Goal: Task Accomplishment & Management: Complete application form

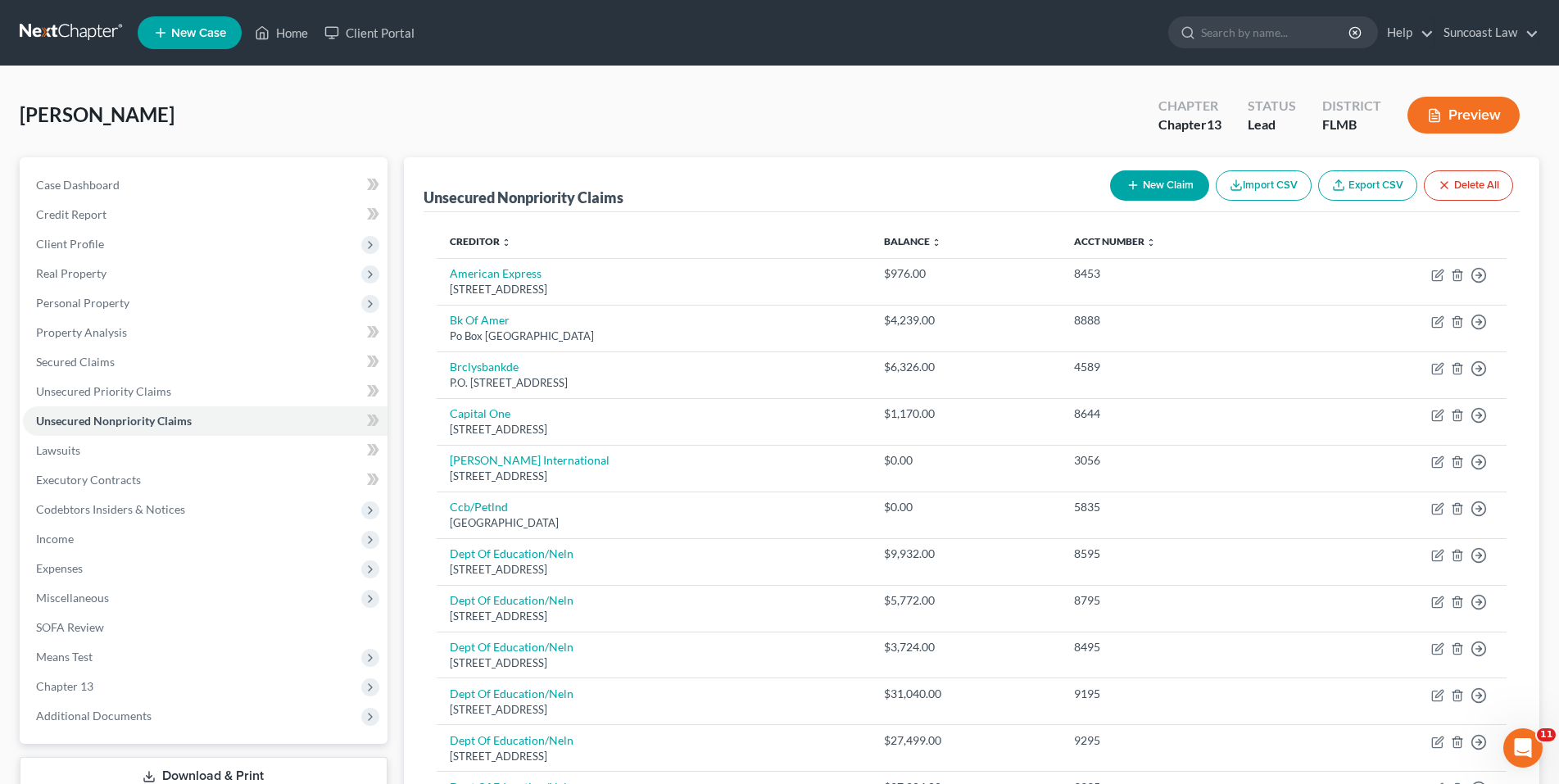
click at [193, 38] on span "New Case" at bounding box center [198, 33] width 55 height 12
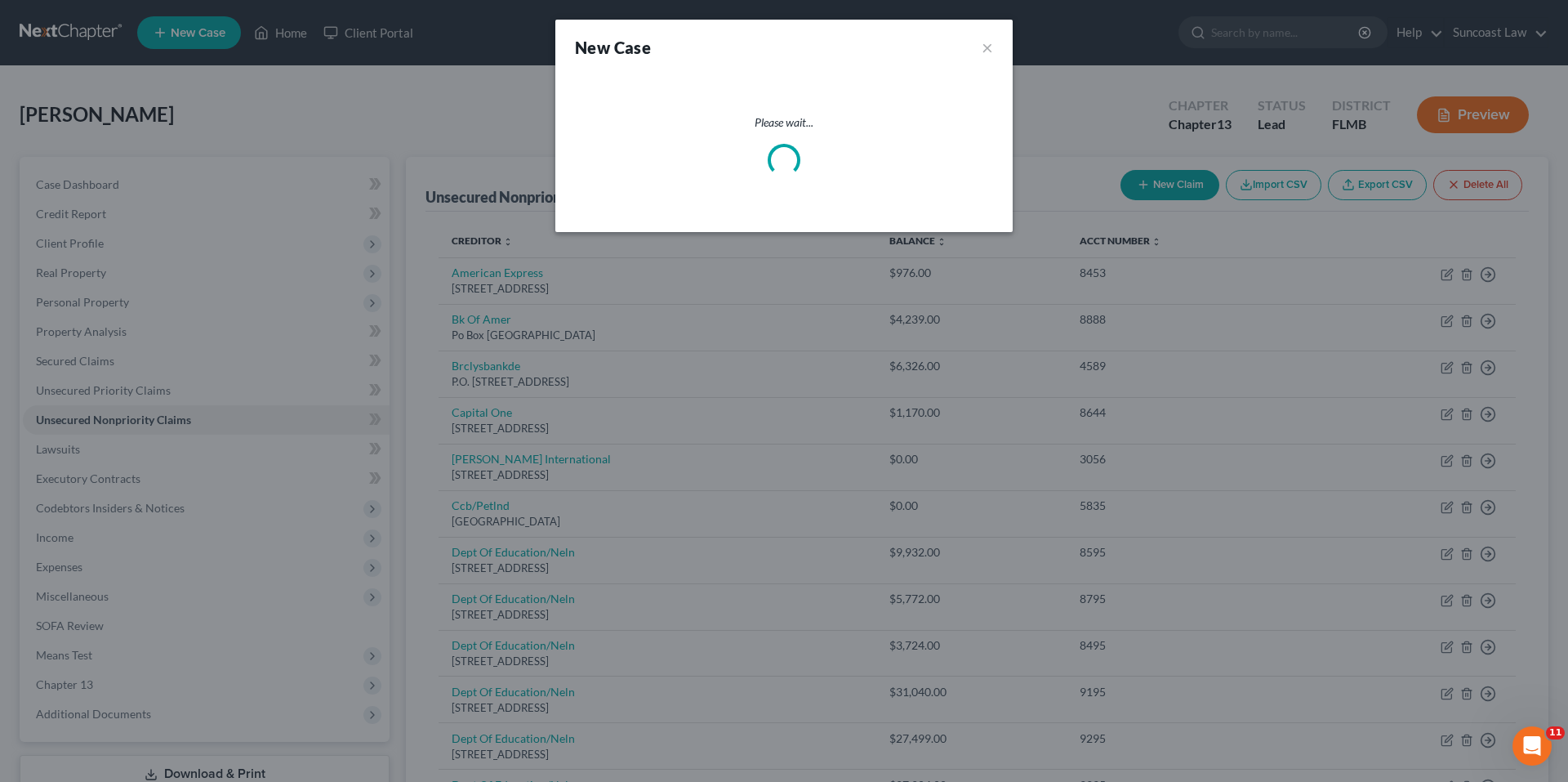
select select "15"
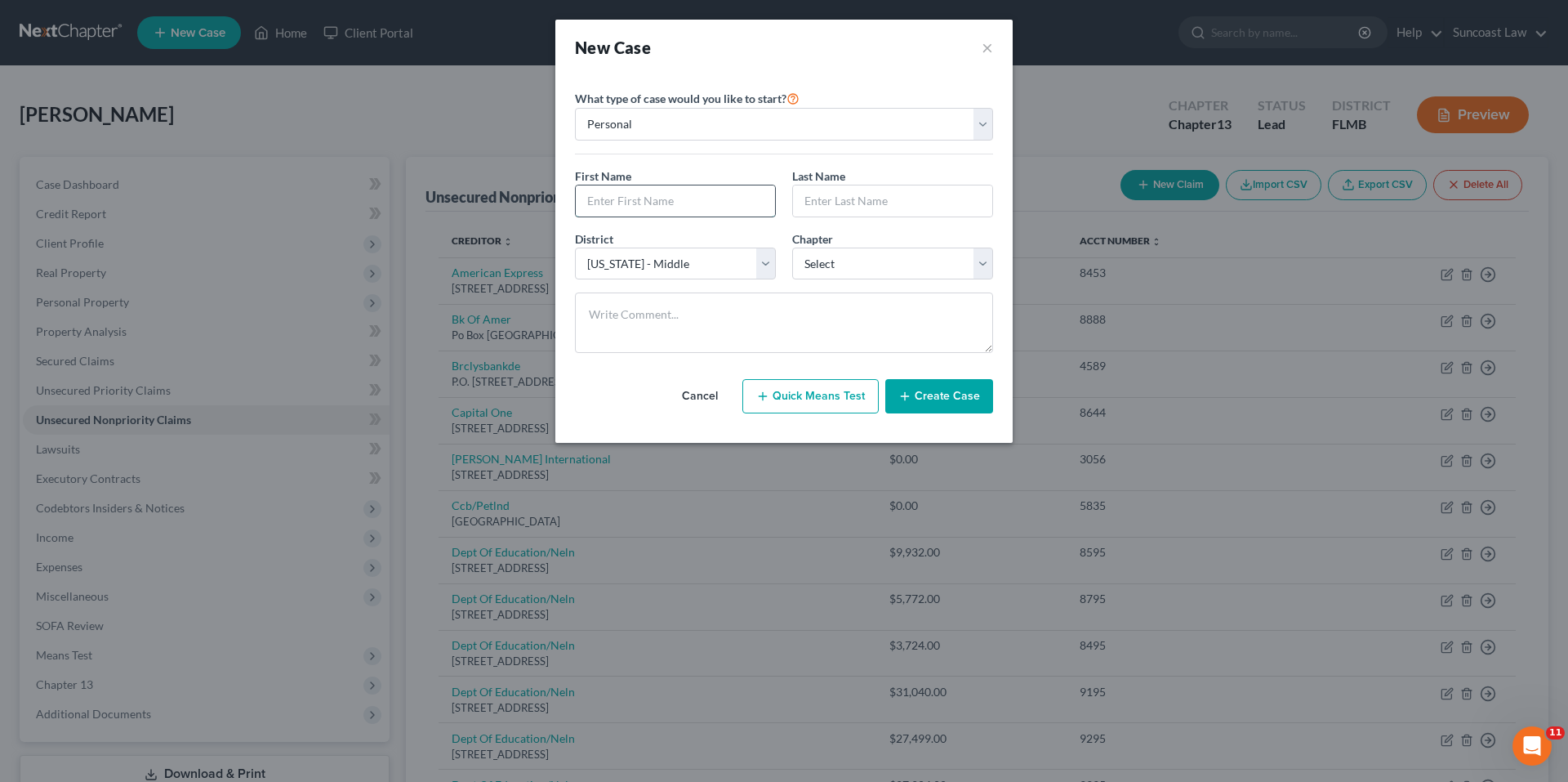
click at [593, 206] on input "text" at bounding box center [675, 200] width 199 height 31
paste input "[PERSON_NAME]"
drag, startPoint x: 617, startPoint y: 202, endPoint x: 657, endPoint y: 202, distance: 40.0
click at [657, 202] on input "[PERSON_NAME]" at bounding box center [675, 200] width 199 height 31
type input "Kiara"
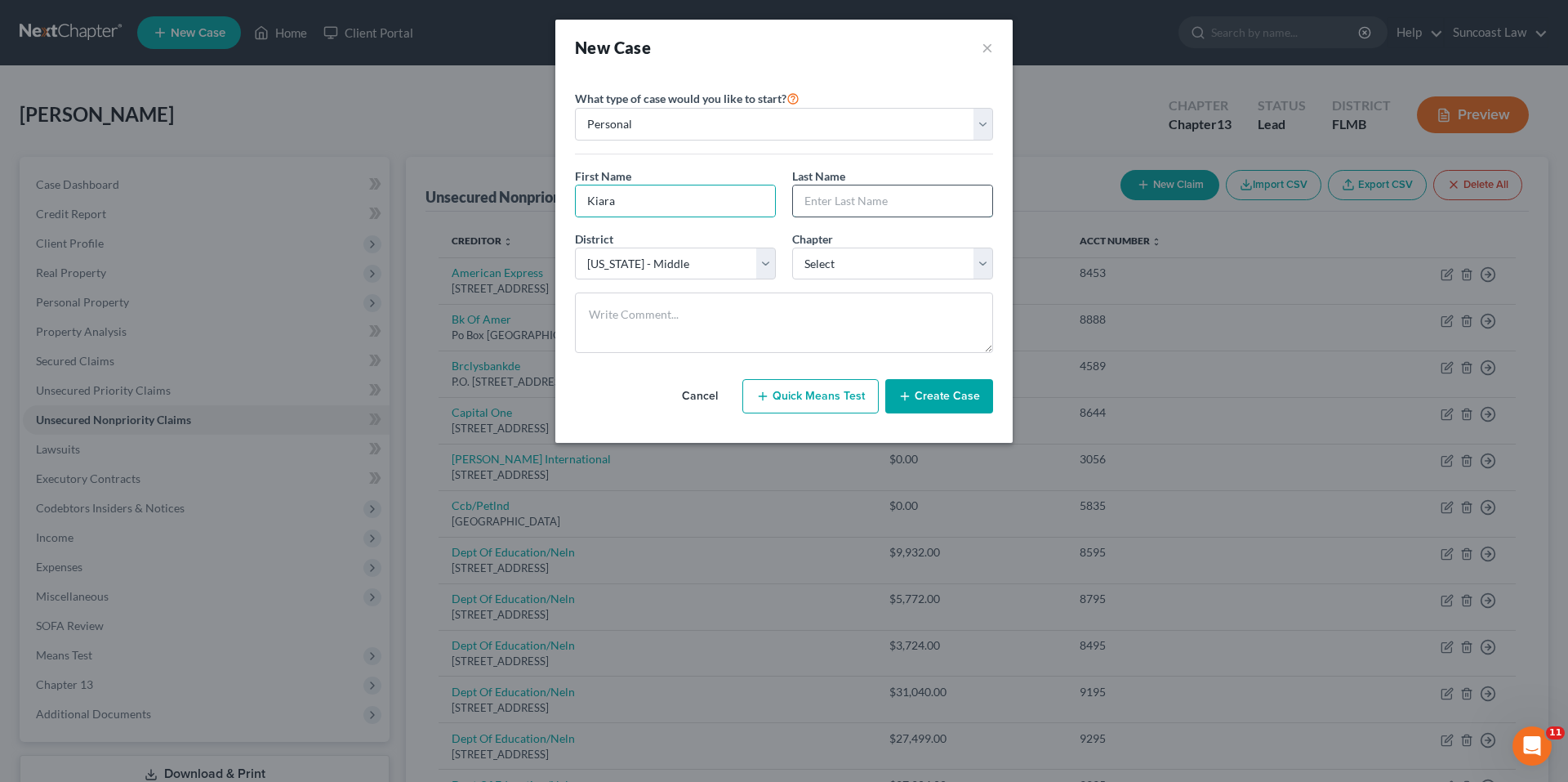
click at [806, 206] on input "text" at bounding box center [892, 200] width 199 height 31
paste input "Viera"
type input "Viera"
click at [981, 266] on select "Select 7 11 12 13" at bounding box center [892, 263] width 201 height 32
select select "0"
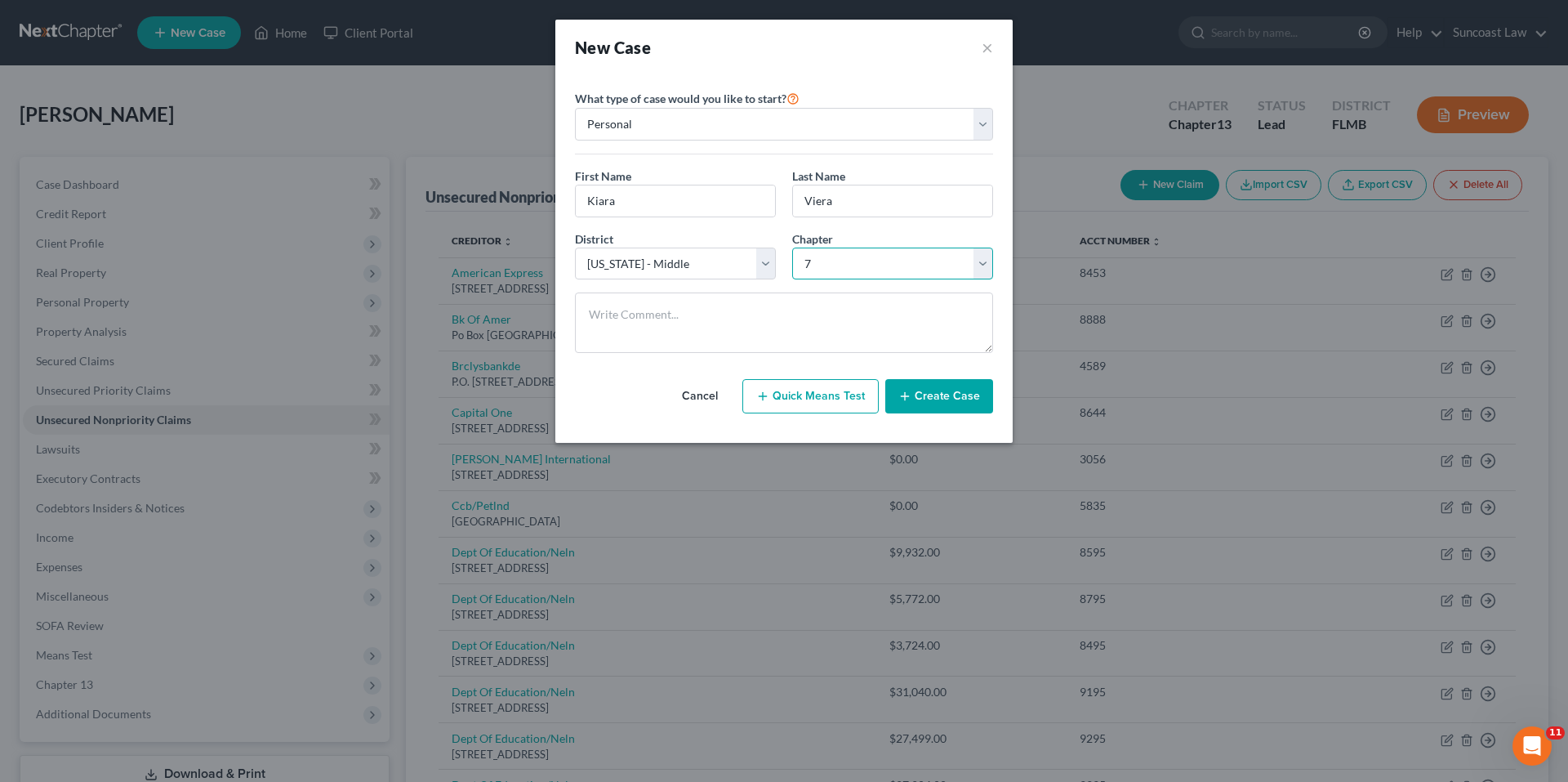
click at [792, 248] on select "Select 7 11 12 13" at bounding box center [892, 263] width 201 height 32
click at [953, 393] on button "Create Case" at bounding box center [939, 396] width 108 height 34
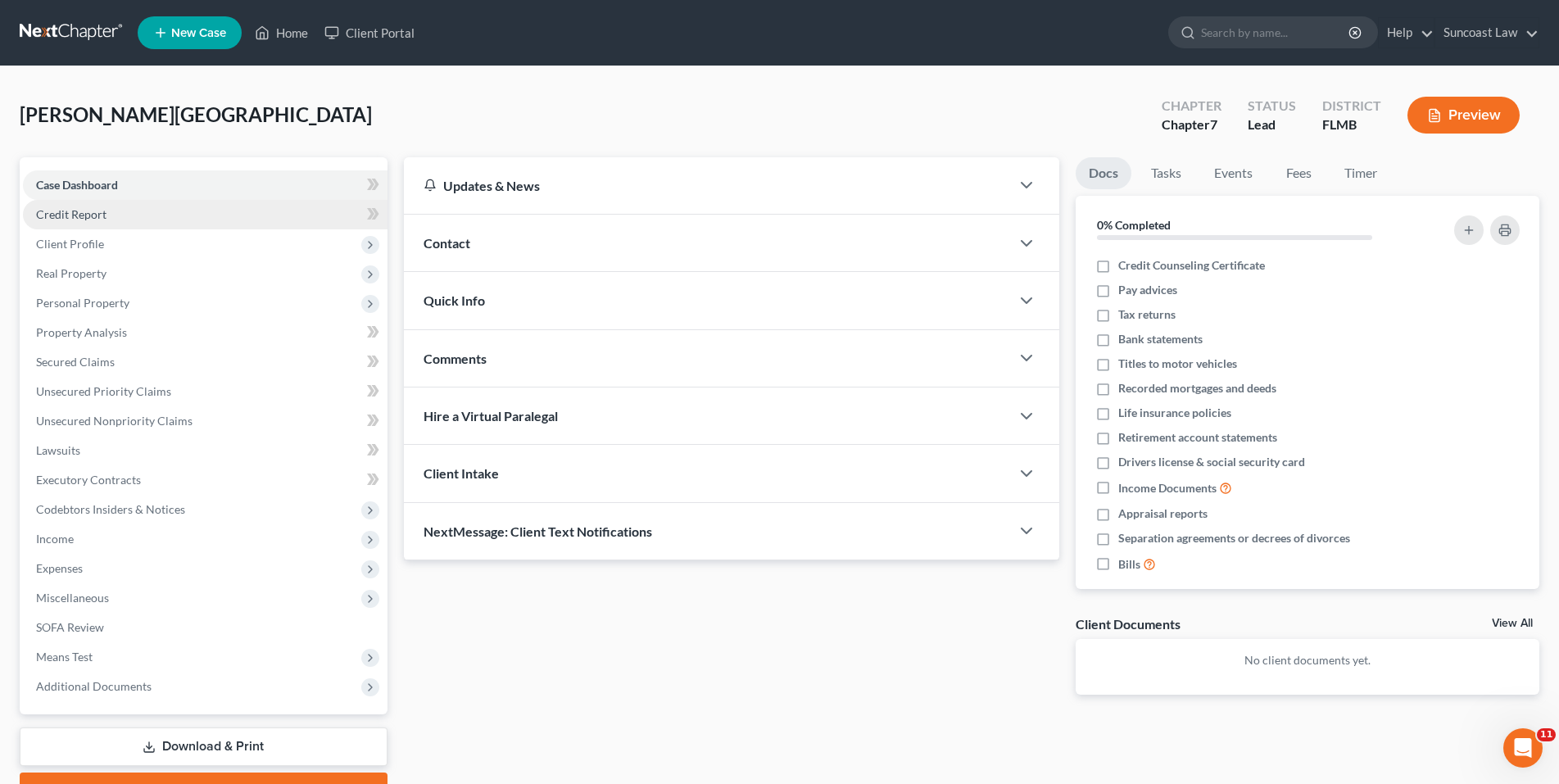
click at [108, 216] on link "Credit Report" at bounding box center [206, 215] width 365 height 30
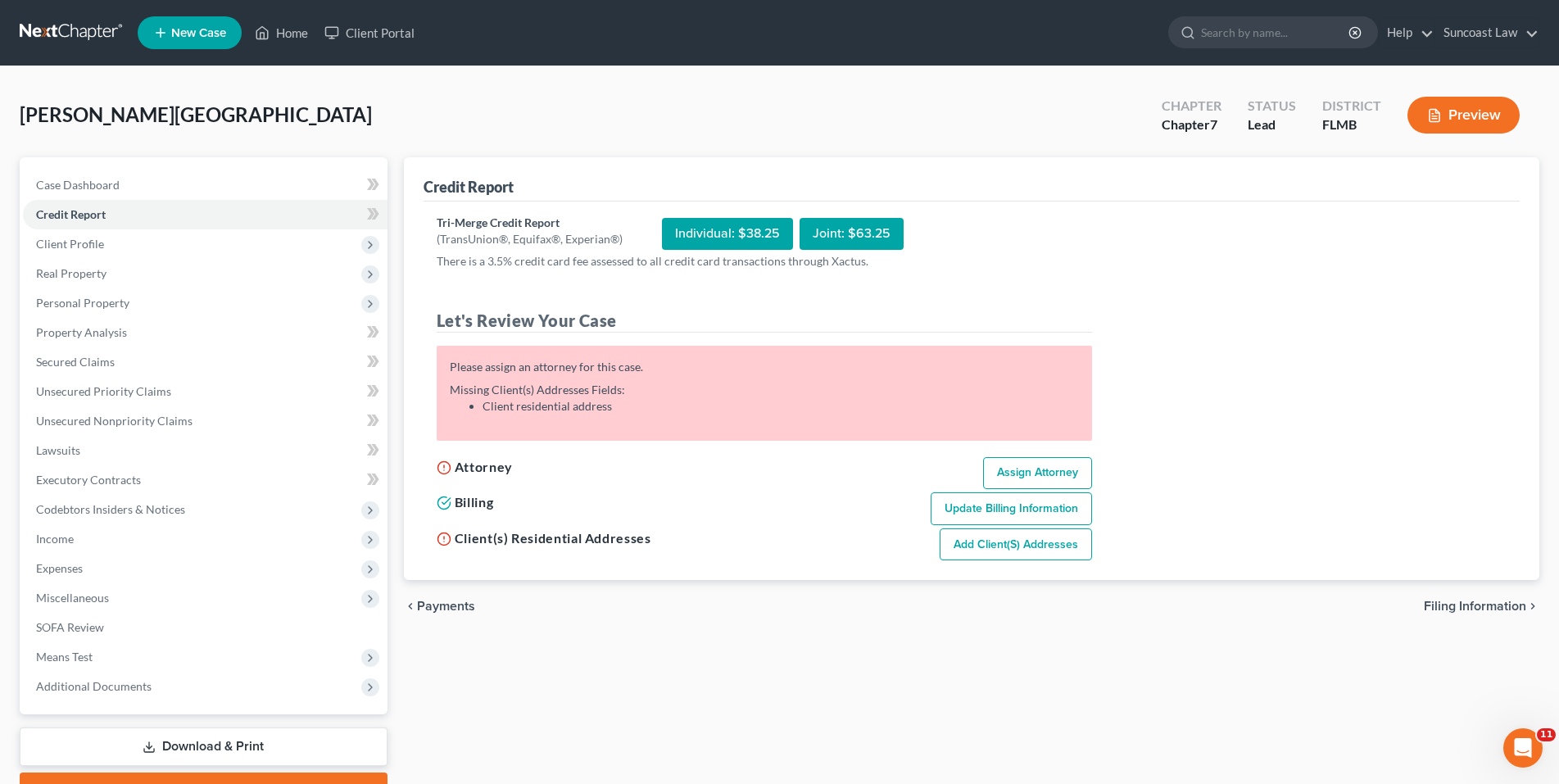
click at [1029, 472] on link "Assign Attorney" at bounding box center [1037, 472] width 109 height 33
select select "1"
select select "0"
select select "15"
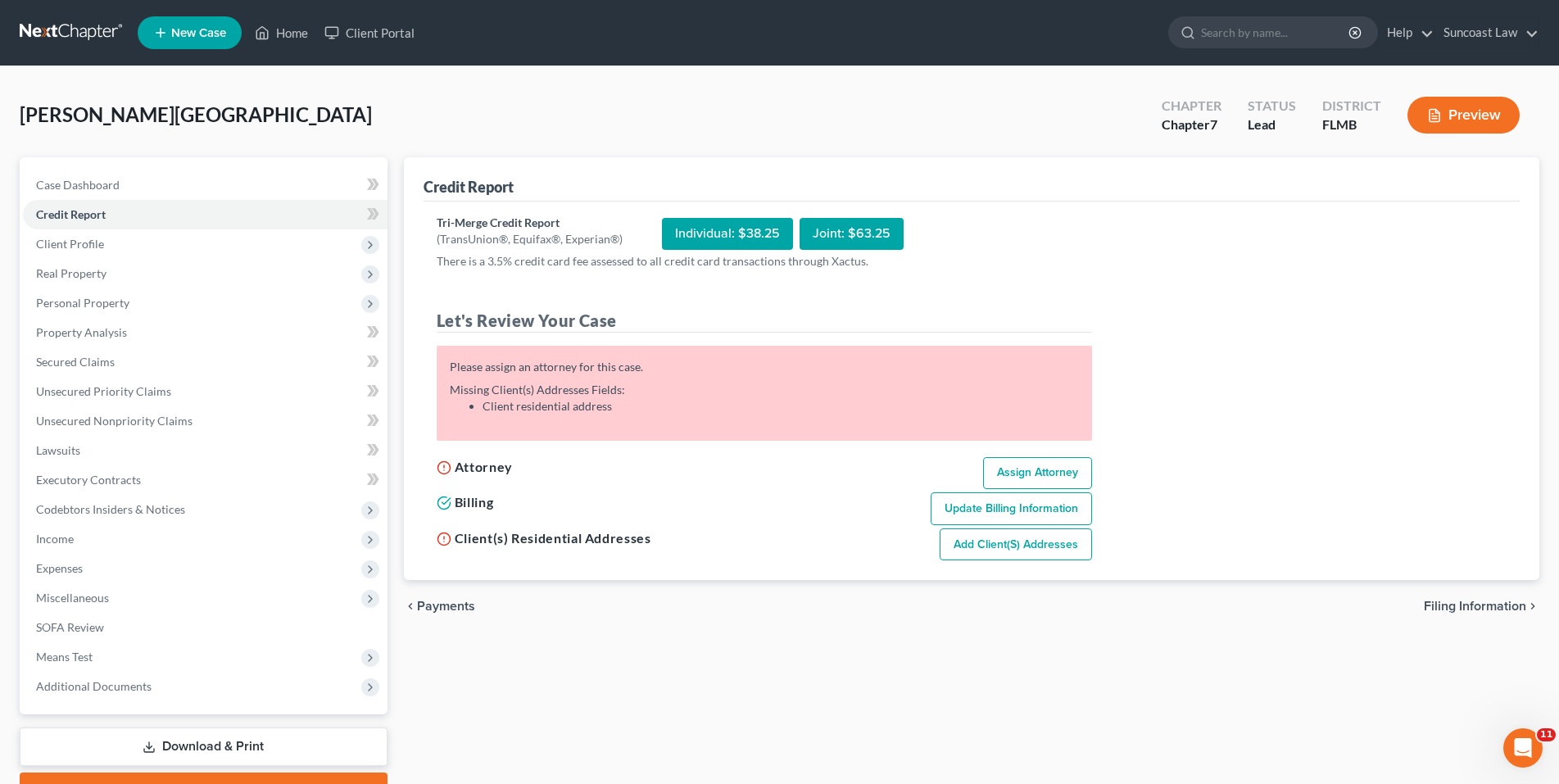
select select "9"
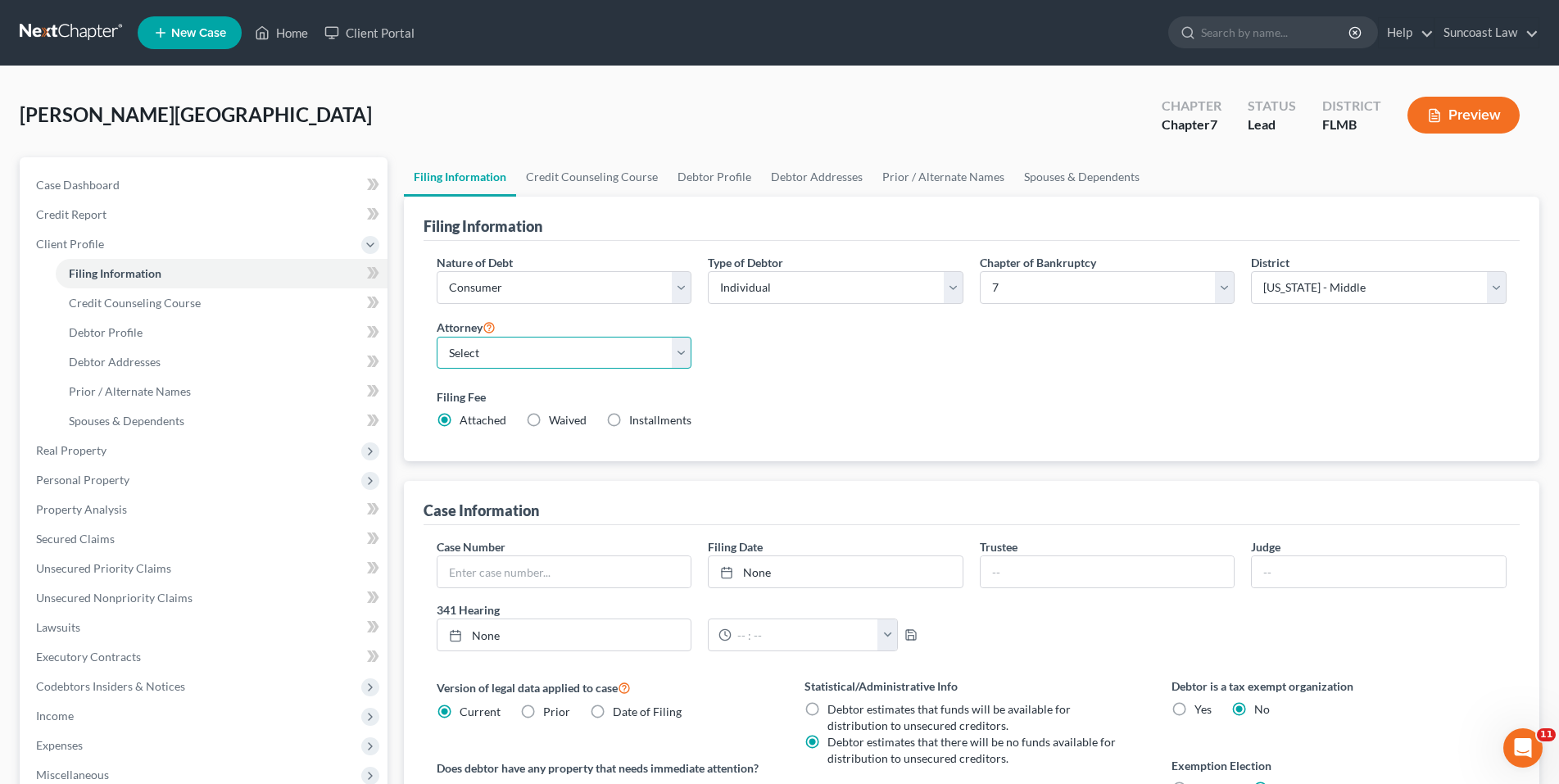
click at [675, 352] on select "Select [PERSON_NAME] - FLMB [PERSON_NAME] - FLMB" at bounding box center [564, 352] width 256 height 33
select select "0"
click at [436, 337] on select "Select [PERSON_NAME] - FLMB [PERSON_NAME] - FLMB" at bounding box center [564, 352] width 256 height 33
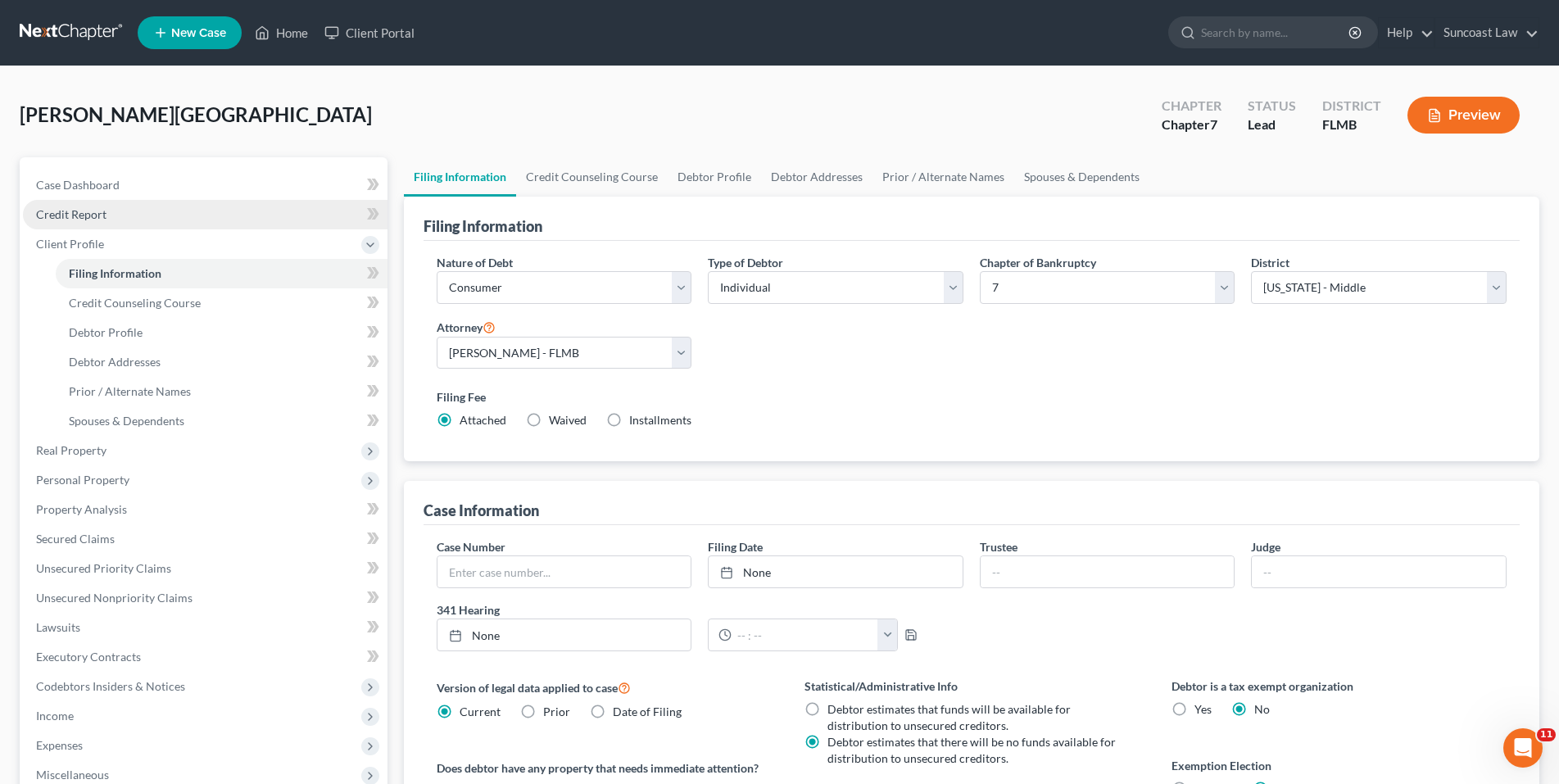
click at [107, 214] on link "Credit Report" at bounding box center [206, 215] width 365 height 30
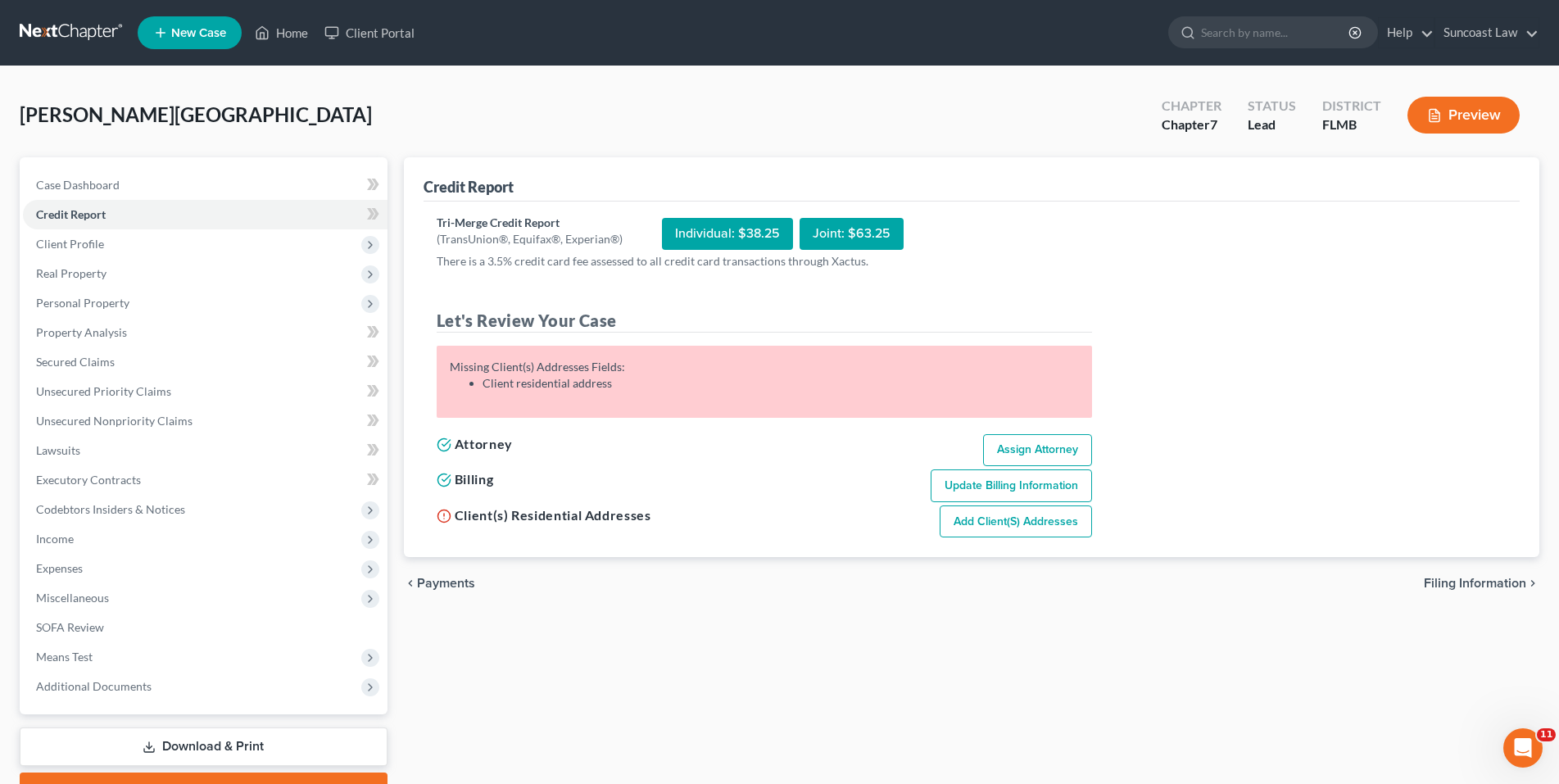
click at [992, 527] on link "Add Client(s) Addresses" at bounding box center [1016, 521] width 153 height 33
select select "0"
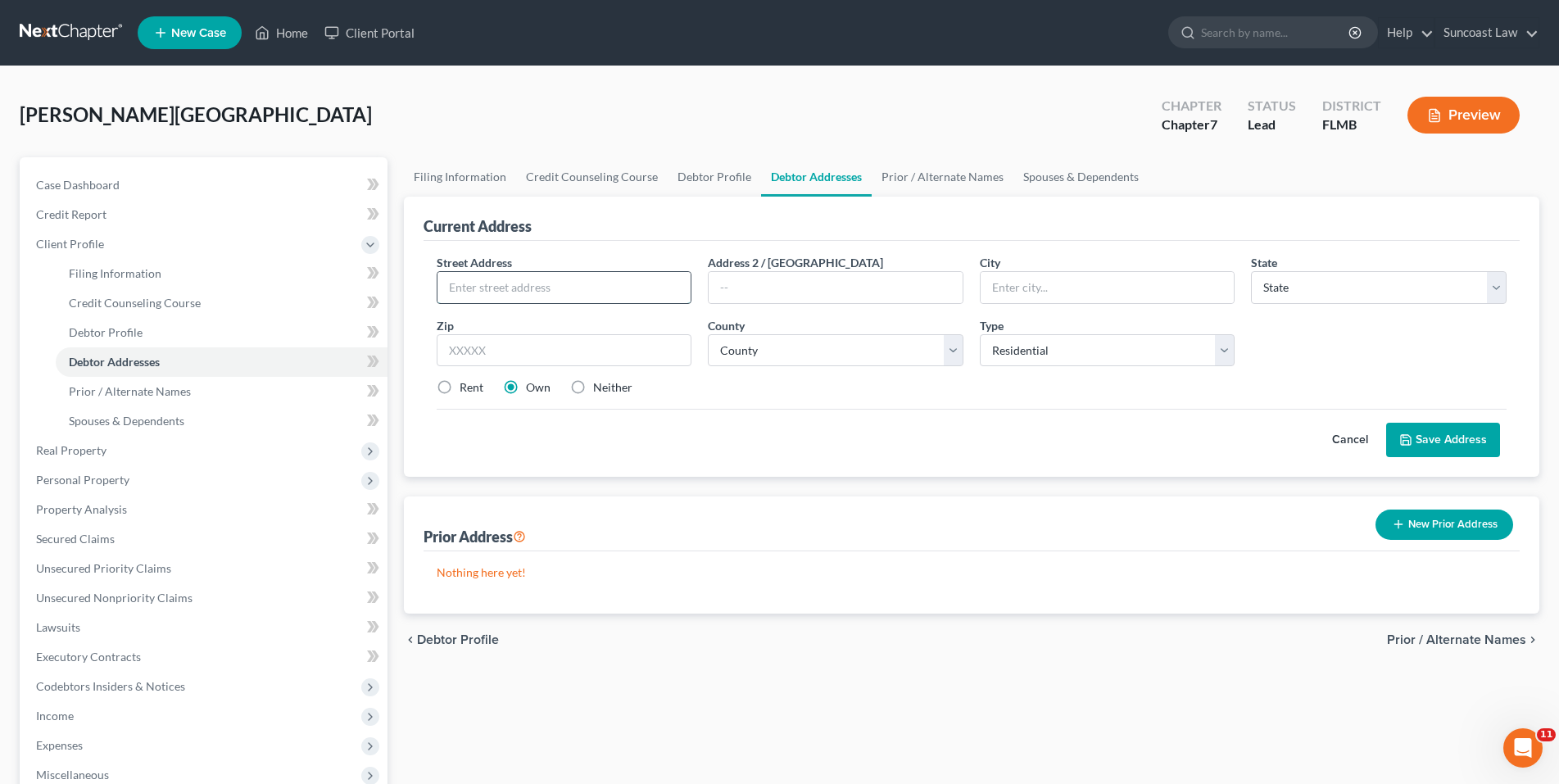
click at [481, 289] on input "text" at bounding box center [564, 286] width 254 height 31
paste input "[STREET_ADDRESS]"
type input "[STREET_ADDRESS]"
click at [493, 358] on input "text" at bounding box center [564, 350] width 256 height 33
type input "32771"
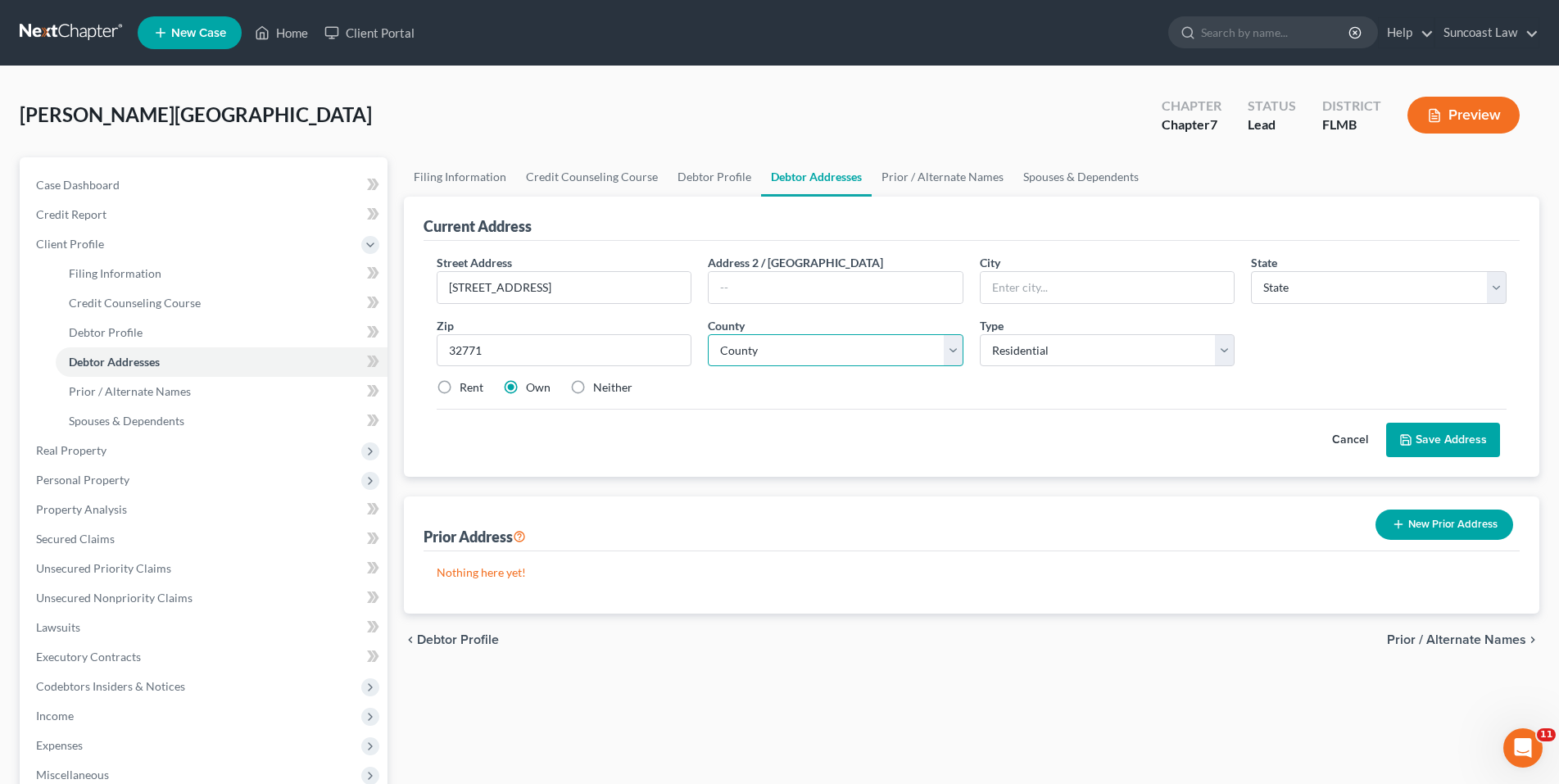
type input "[PERSON_NAME]"
select select "9"
click at [942, 351] on select "County" at bounding box center [835, 350] width 256 height 33
select select "56"
click at [708, 334] on select "County [GEOGRAPHIC_DATA] [GEOGRAPHIC_DATA] [GEOGRAPHIC_DATA] [GEOGRAPHIC_DATA] …" at bounding box center [835, 350] width 256 height 33
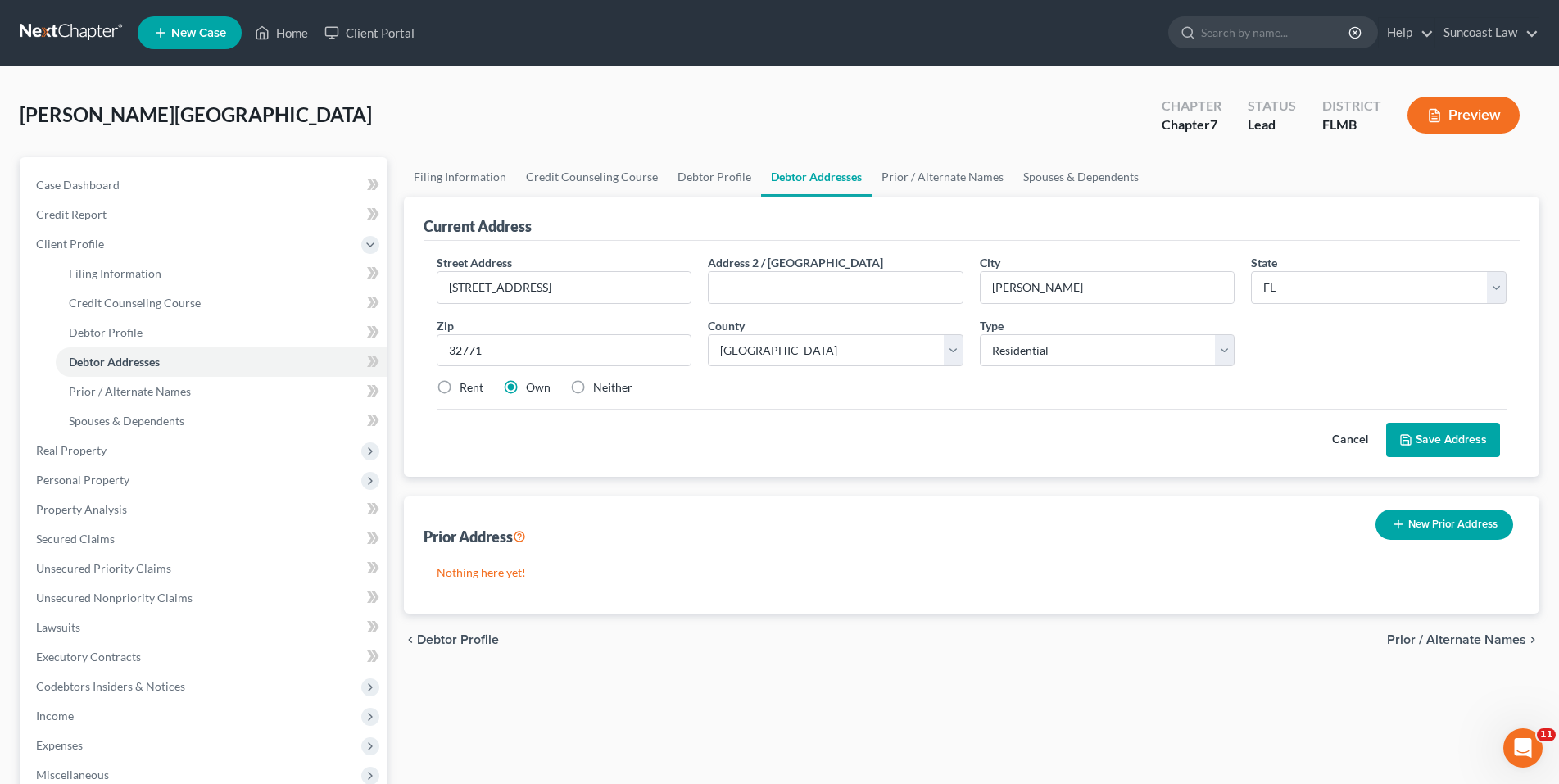
click at [1435, 432] on button "Save Address" at bounding box center [1443, 439] width 113 height 34
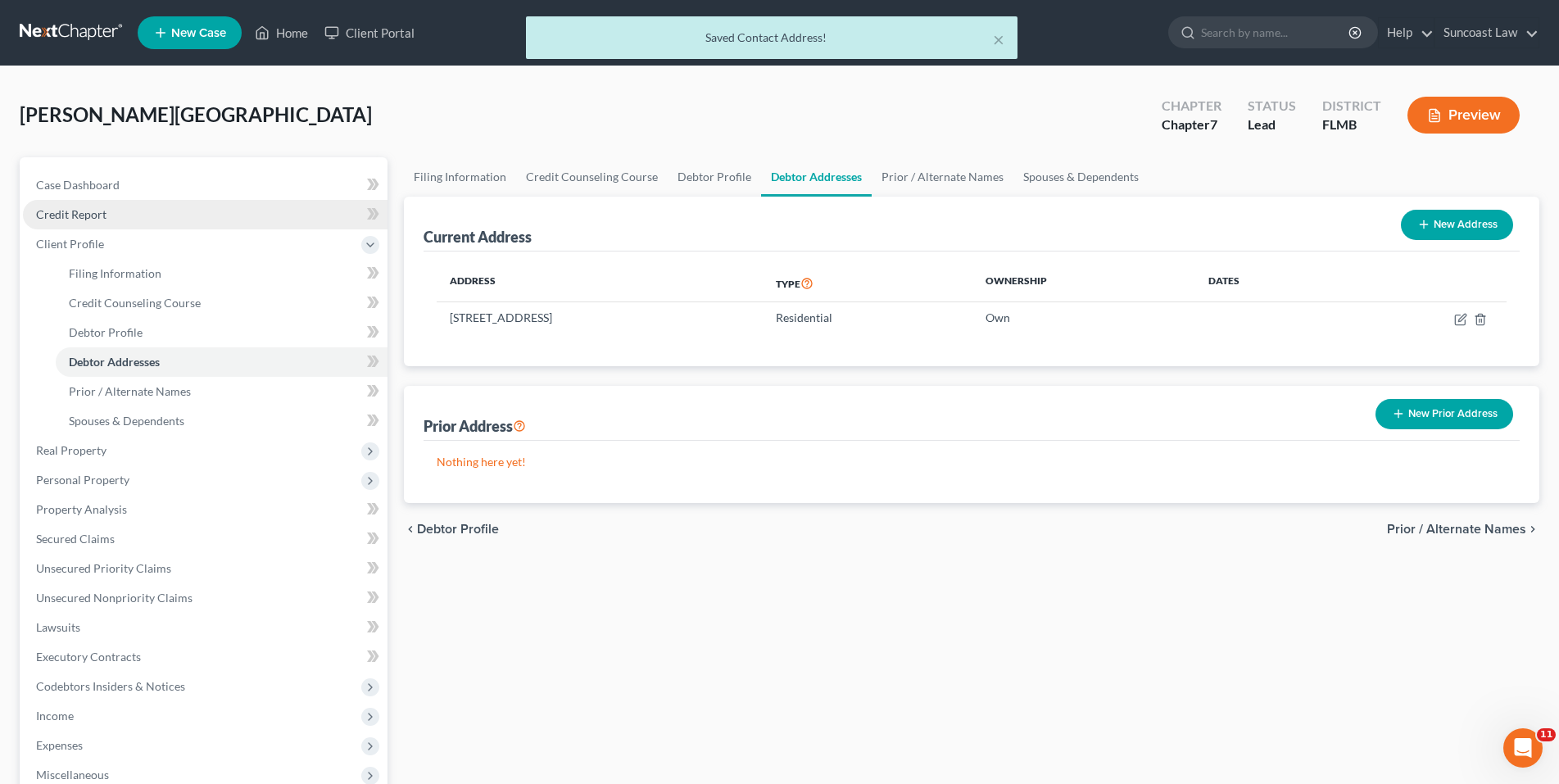
click at [74, 216] on span "Credit Report" at bounding box center [72, 214] width 71 height 14
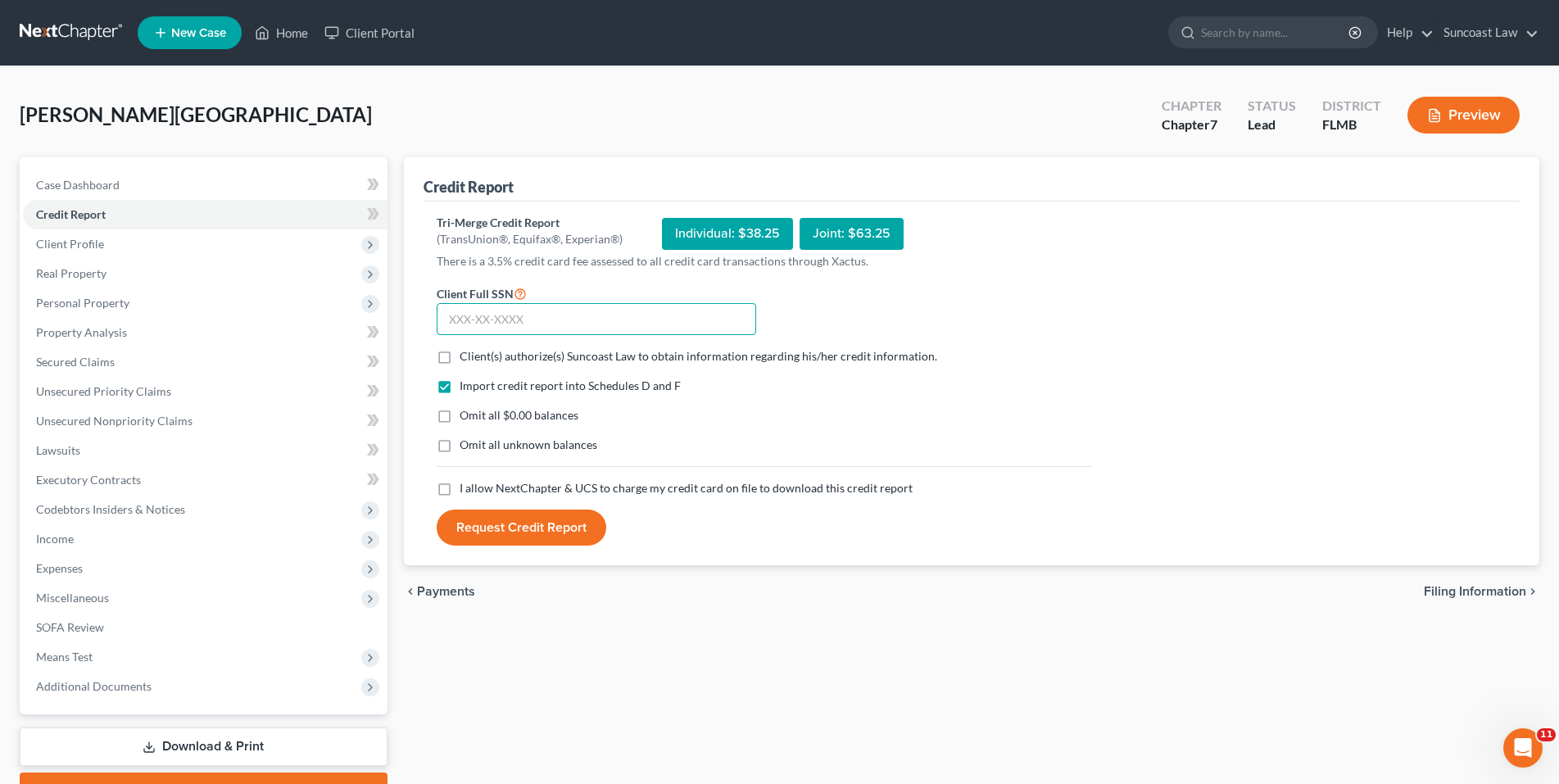
click at [464, 319] on input "text" at bounding box center [595, 319] width 319 height 33
paste input "053-78-6663"
type input "053-78-6663"
click at [460, 360] on label "Client(s) authorize(s) Suncoast Law to obtain information regarding his/her cre…" at bounding box center [698, 356] width 477 height 17
click at [466, 359] on input "Client(s) authorize(s) Suncoast Law to obtain information regarding his/her cre…" at bounding box center [471, 352] width 10 height 10
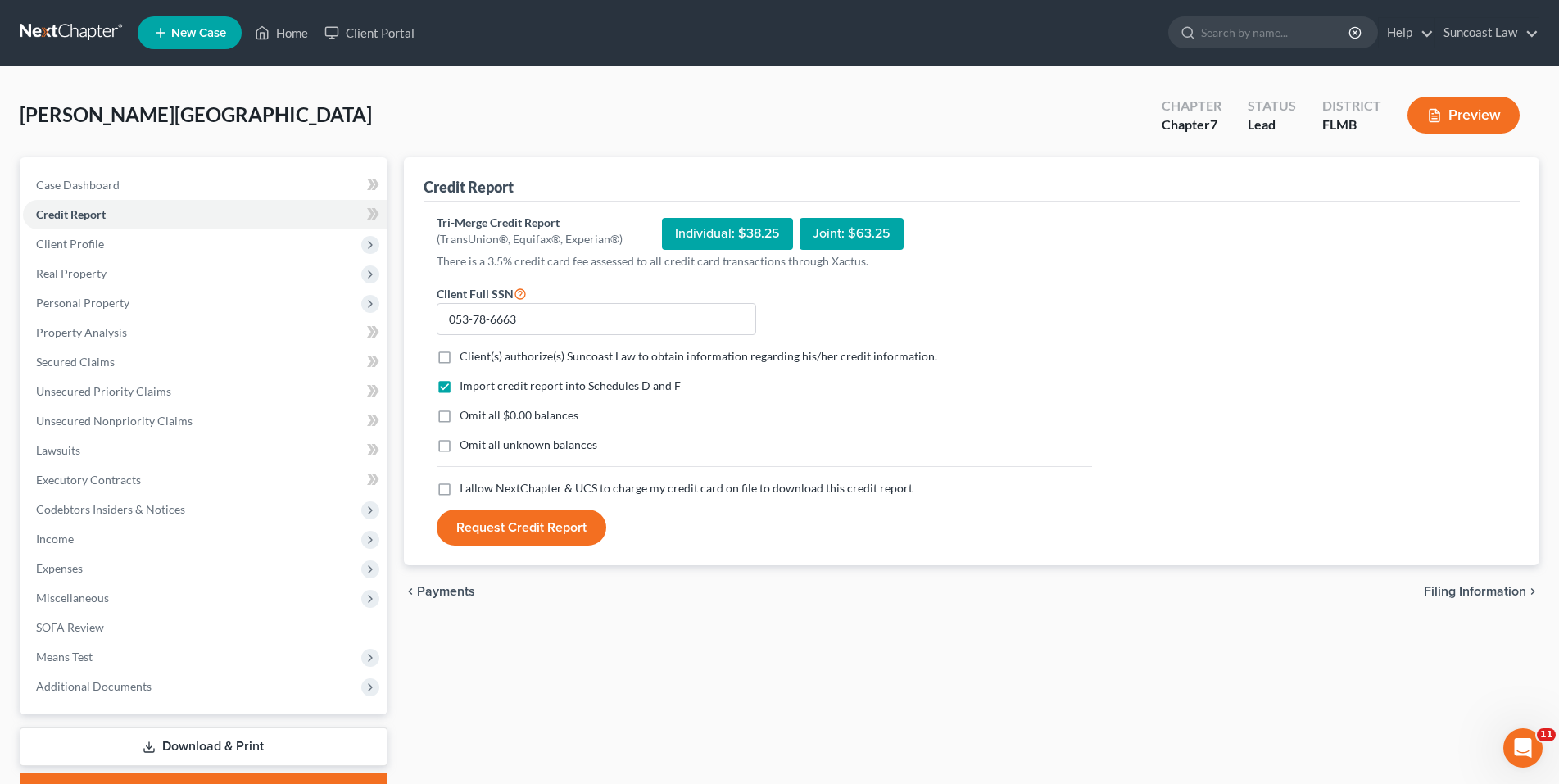
checkbox input "true"
click at [460, 489] on label "I allow NextChapter & UCS to charge my credit card on file to download this cre…" at bounding box center [686, 488] width 453 height 17
click at [466, 489] on input "I allow NextChapter & UCS to charge my credit card on file to download this cre…" at bounding box center [471, 485] width 10 height 10
checkbox input "true"
click at [517, 529] on button "Request Credit Report" at bounding box center [521, 527] width 169 height 36
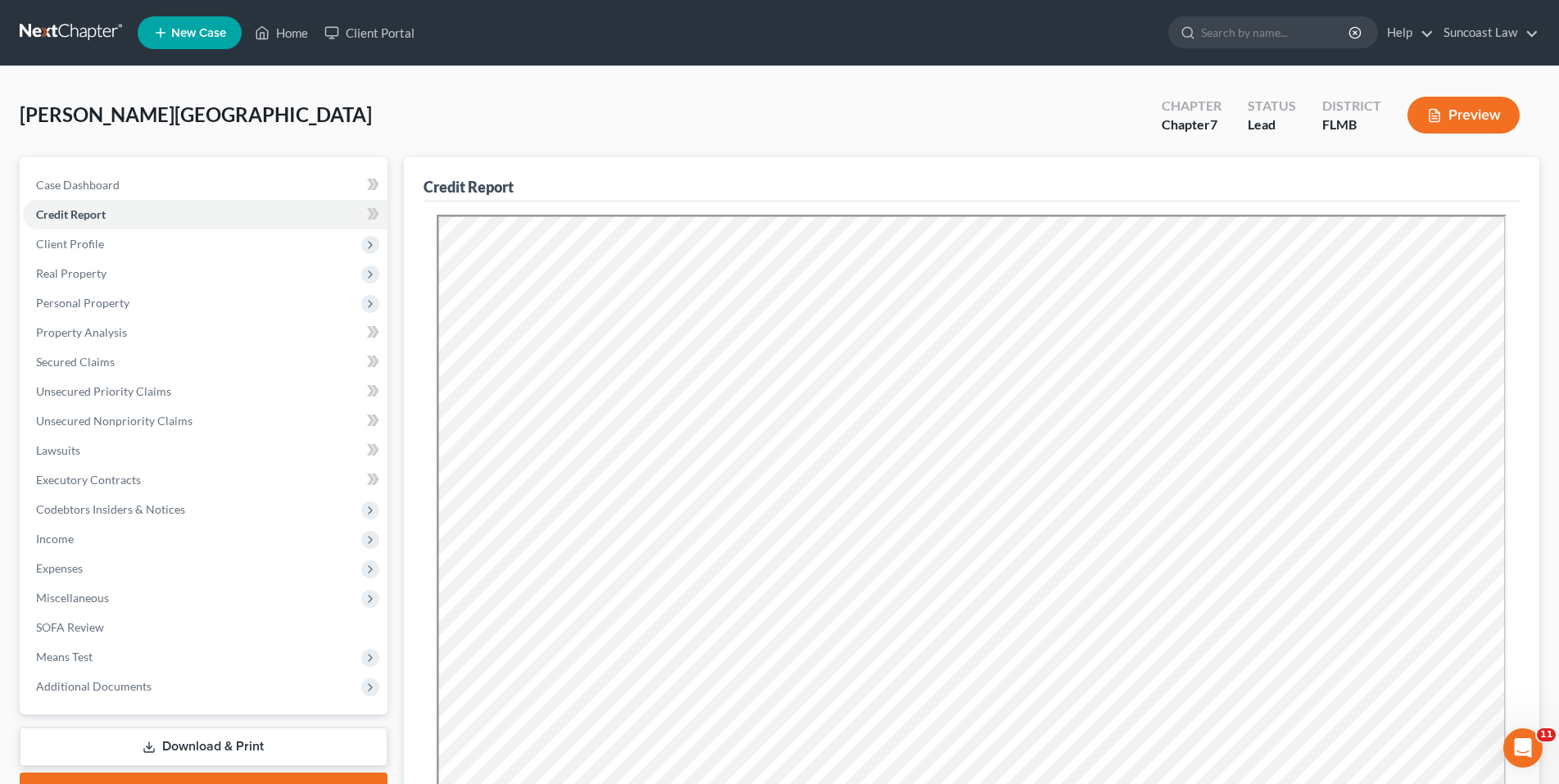
click at [1485, 161] on div "Credit Report" at bounding box center [971, 179] width 1096 height 45
click at [113, 429] on link "Unsecured Nonpriority Claims" at bounding box center [206, 421] width 365 height 30
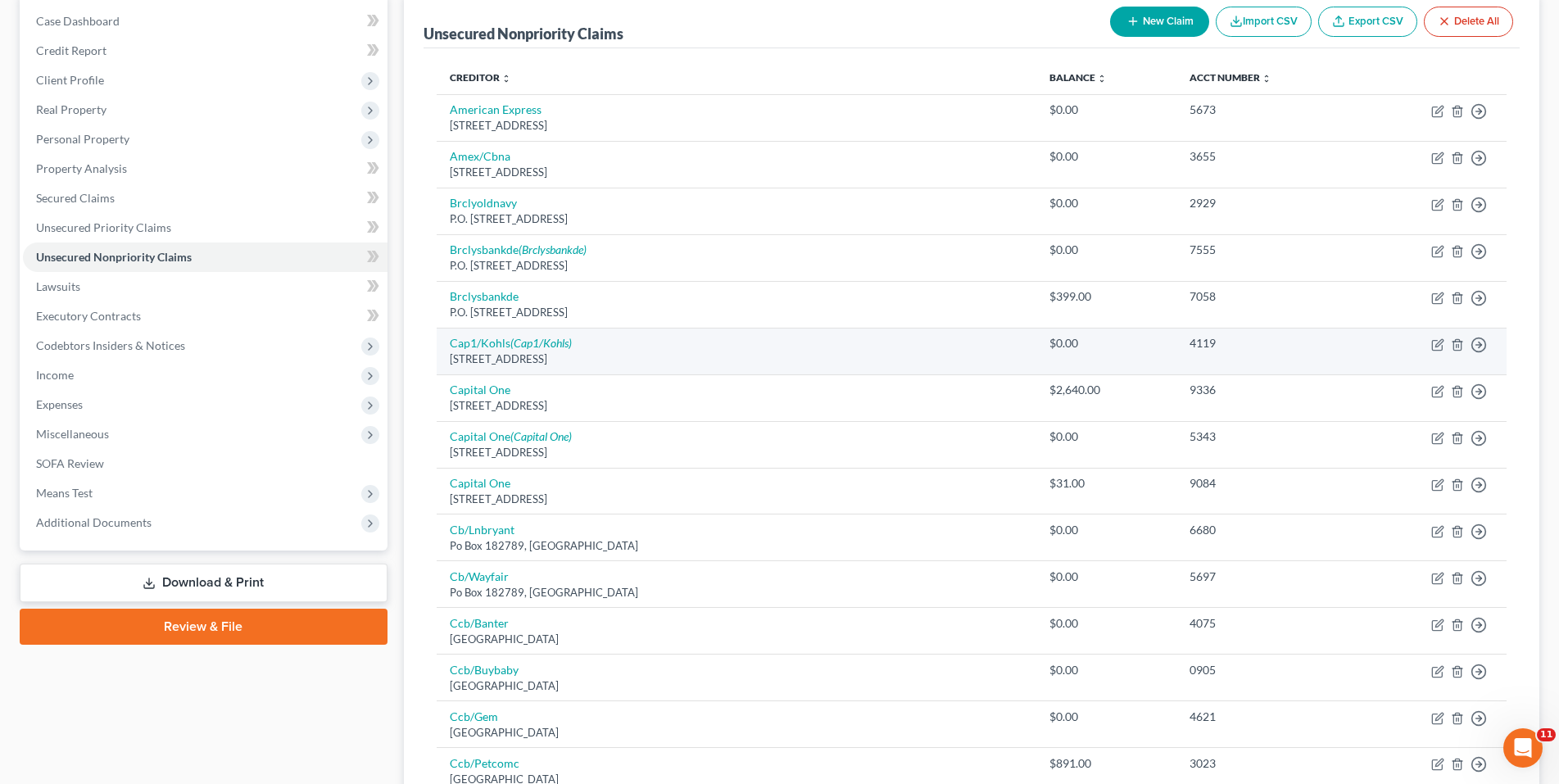
scroll to position [246, 0]
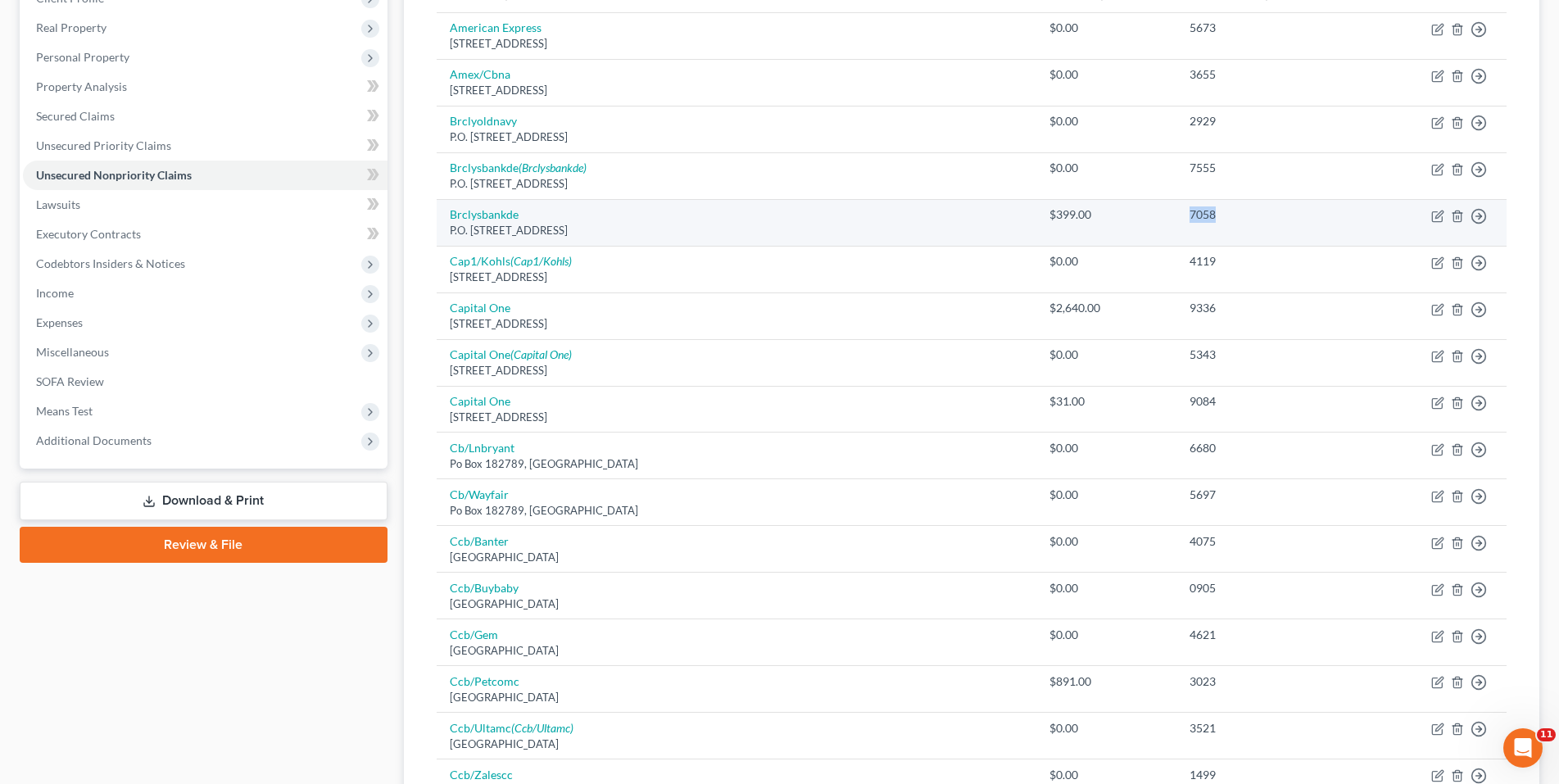
drag, startPoint x: 1150, startPoint y: 219, endPoint x: 1119, endPoint y: 218, distance: 31.0
click at [1190, 218] on div "7058" at bounding box center [1267, 215] width 155 height 17
copy div "7058"
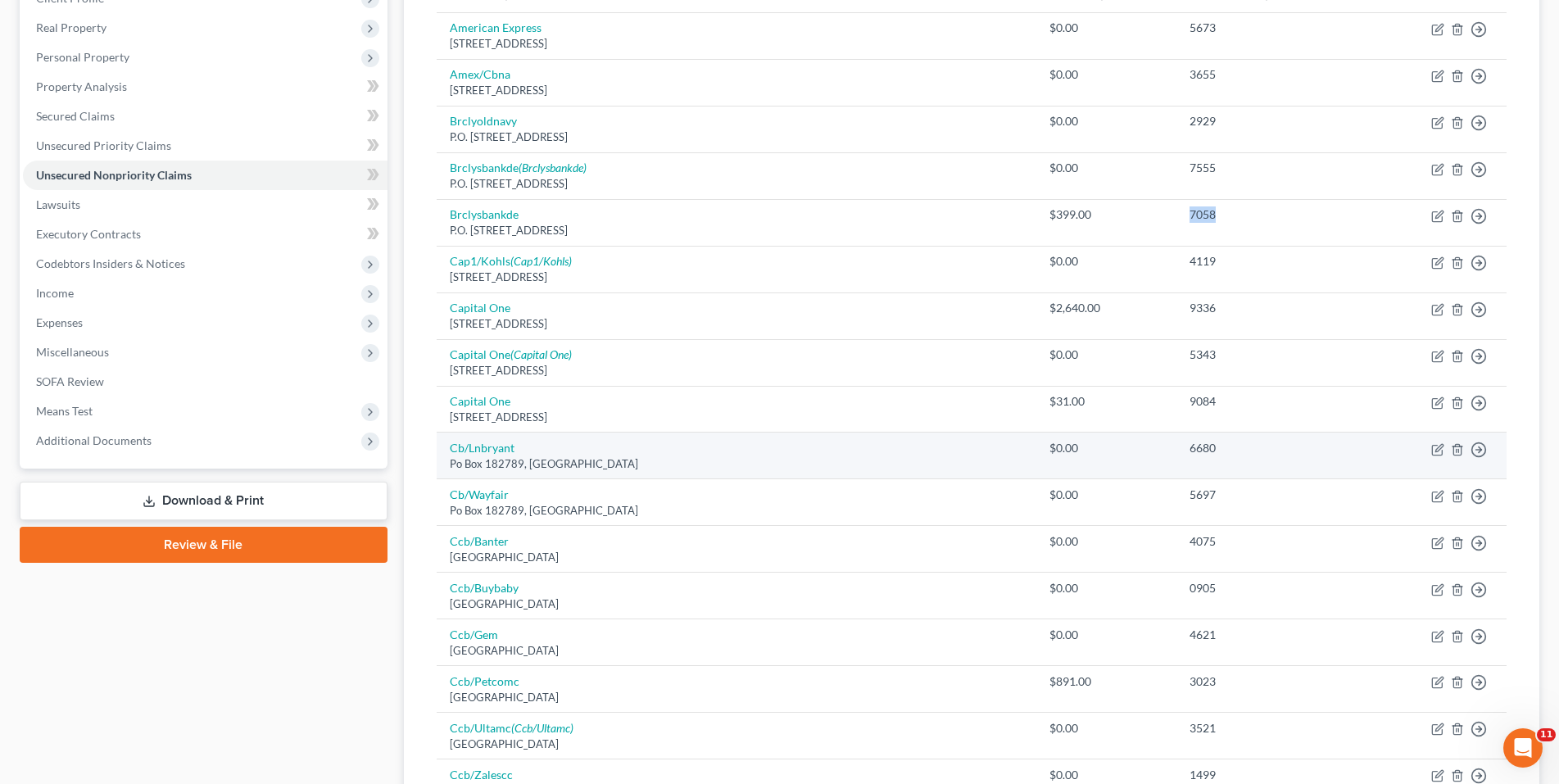
scroll to position [327, 0]
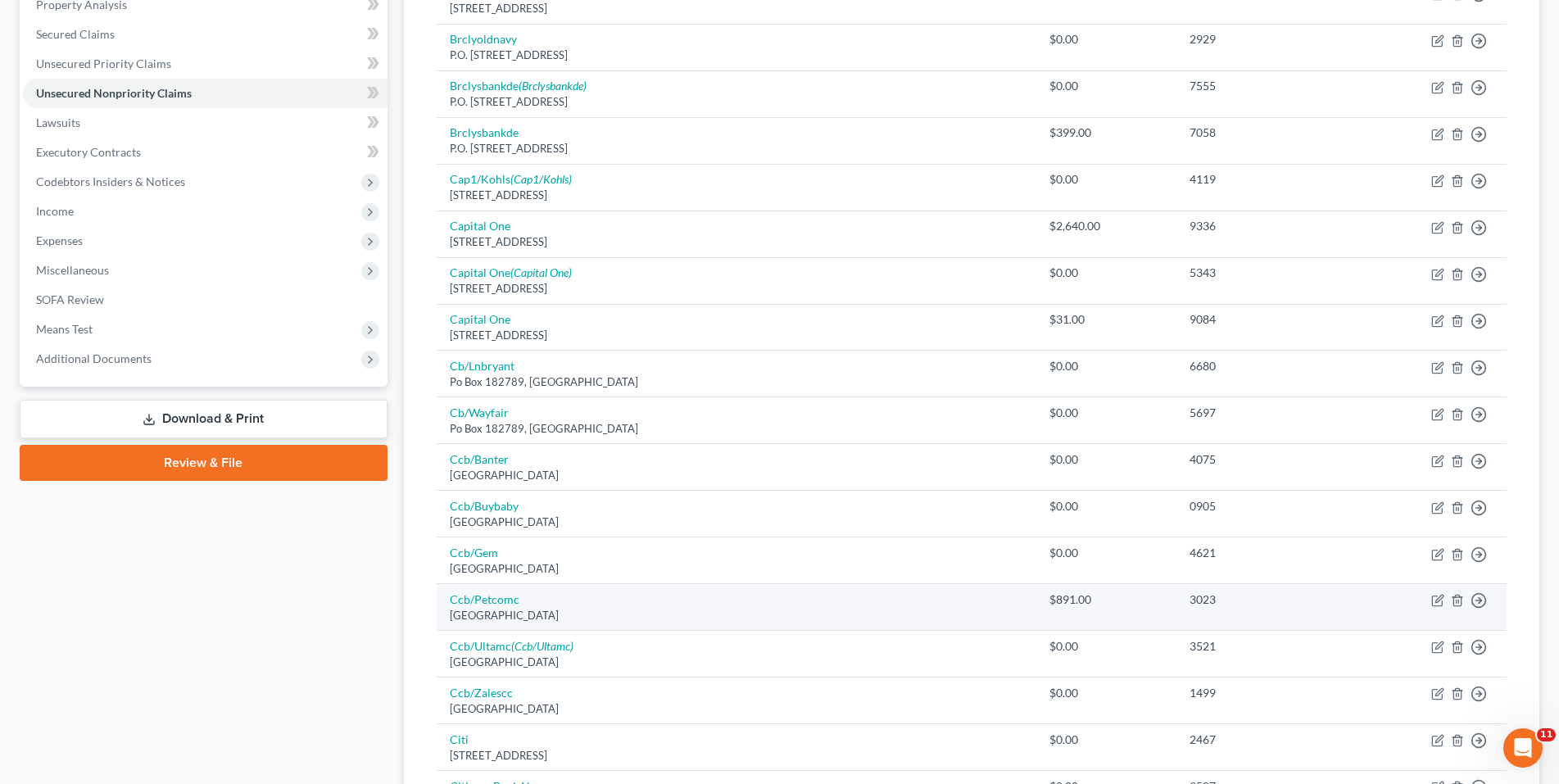
click at [538, 606] on td "Ccb/Petcomc [GEOGRAPHIC_DATA][STREET_ADDRESS]" at bounding box center [736, 607] width 600 height 47
drag, startPoint x: 1154, startPoint y: 607, endPoint x: 1113, endPoint y: 605, distance: 41.0
click at [1177, 605] on td "3023" at bounding box center [1268, 607] width 182 height 47
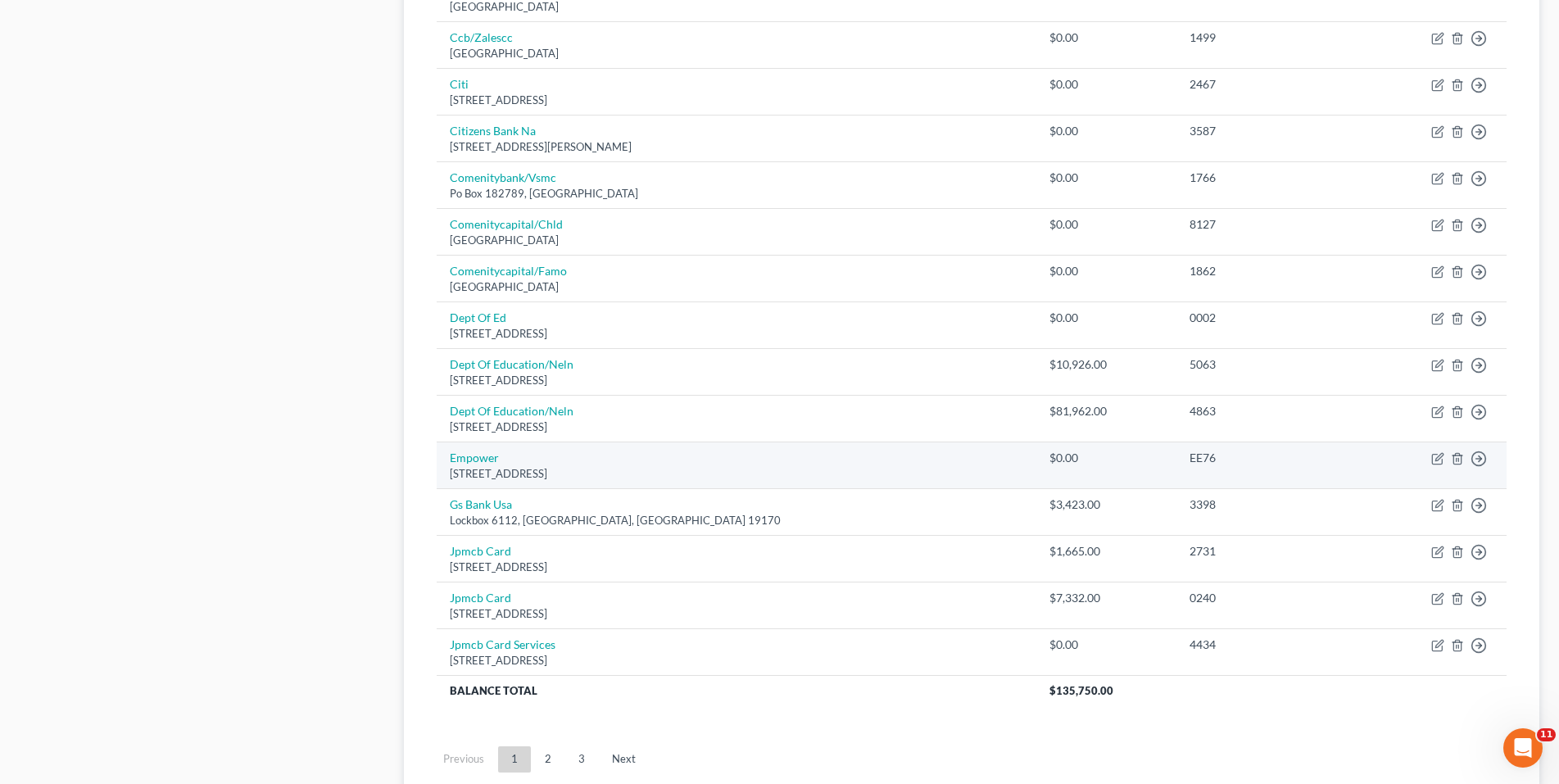
scroll to position [1065, 0]
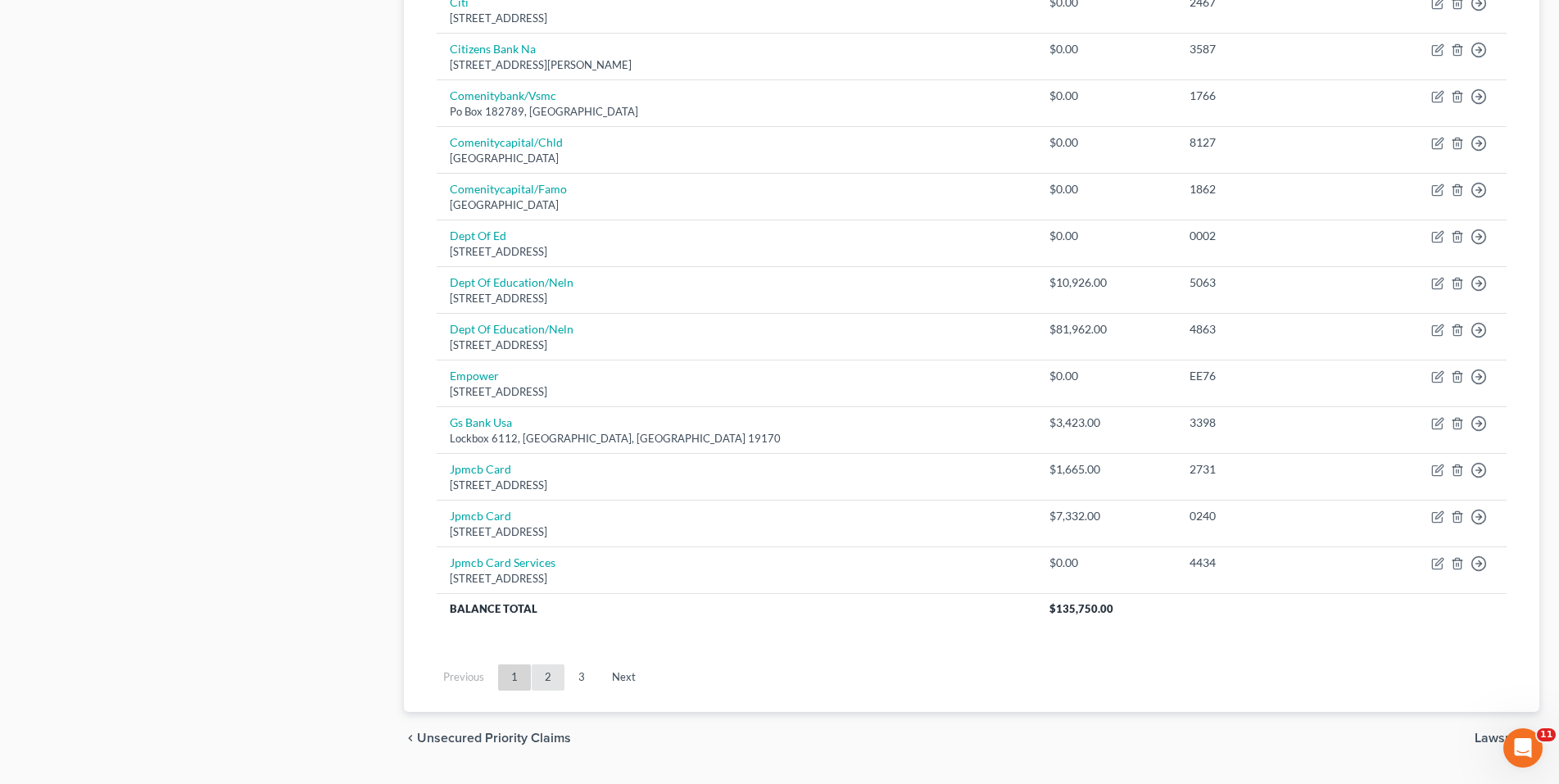
click at [552, 683] on link "2" at bounding box center [548, 677] width 33 height 26
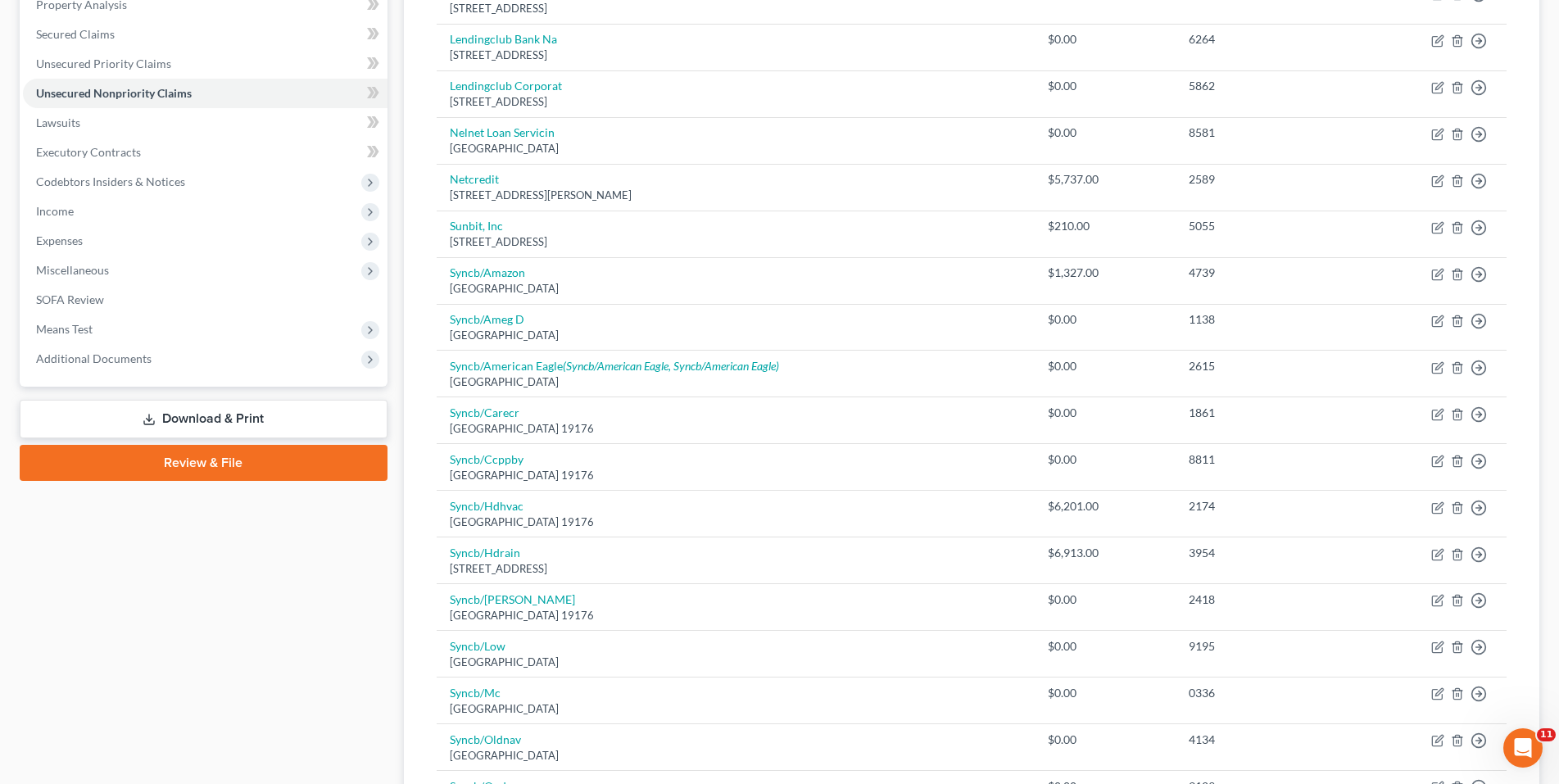
scroll to position [164, 0]
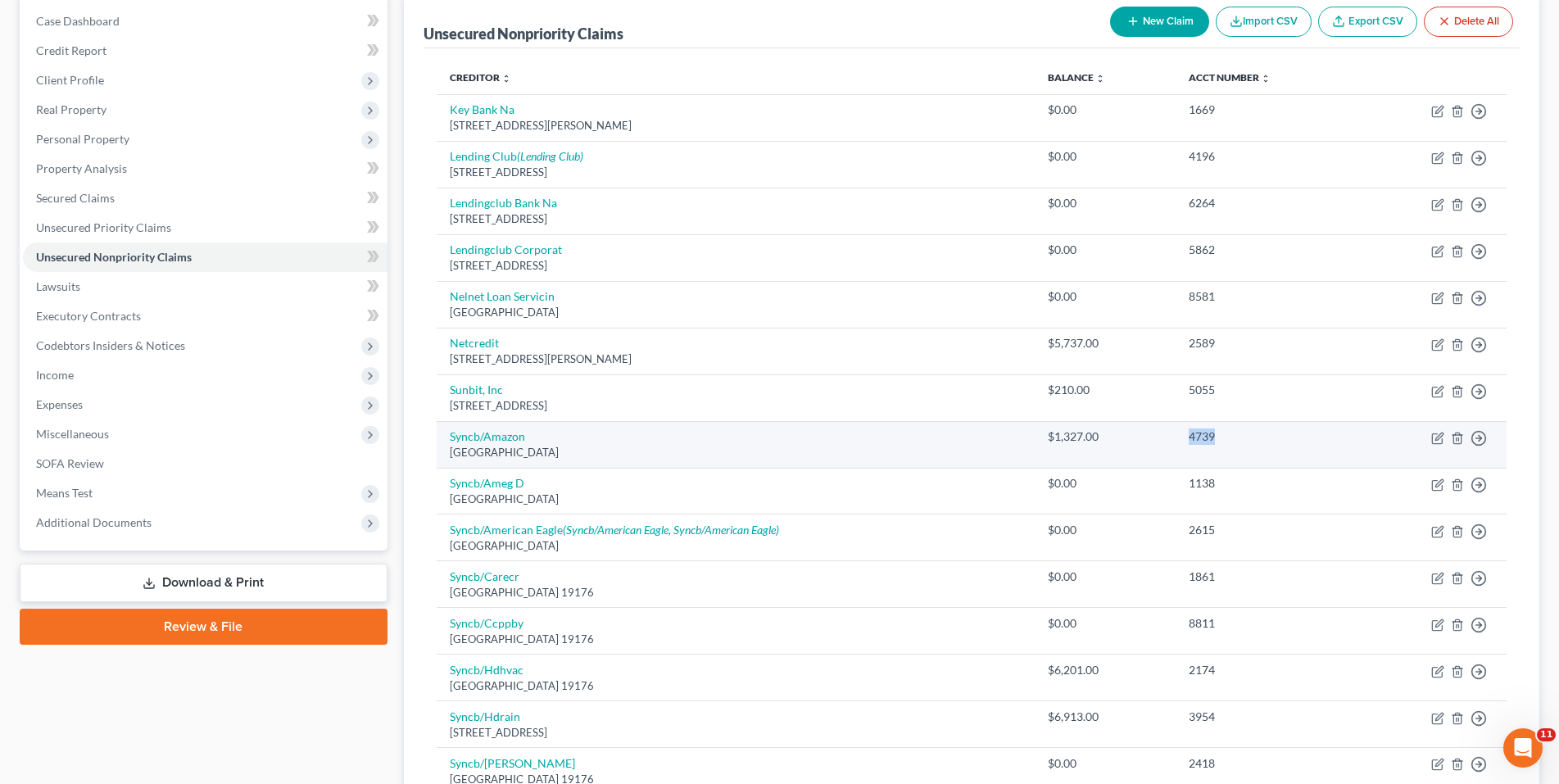
drag, startPoint x: 1224, startPoint y: 436, endPoint x: 1188, endPoint y: 436, distance: 36.0
click at [1188, 436] on td "4739" at bounding box center [1267, 445] width 182 height 47
copy div "4739"
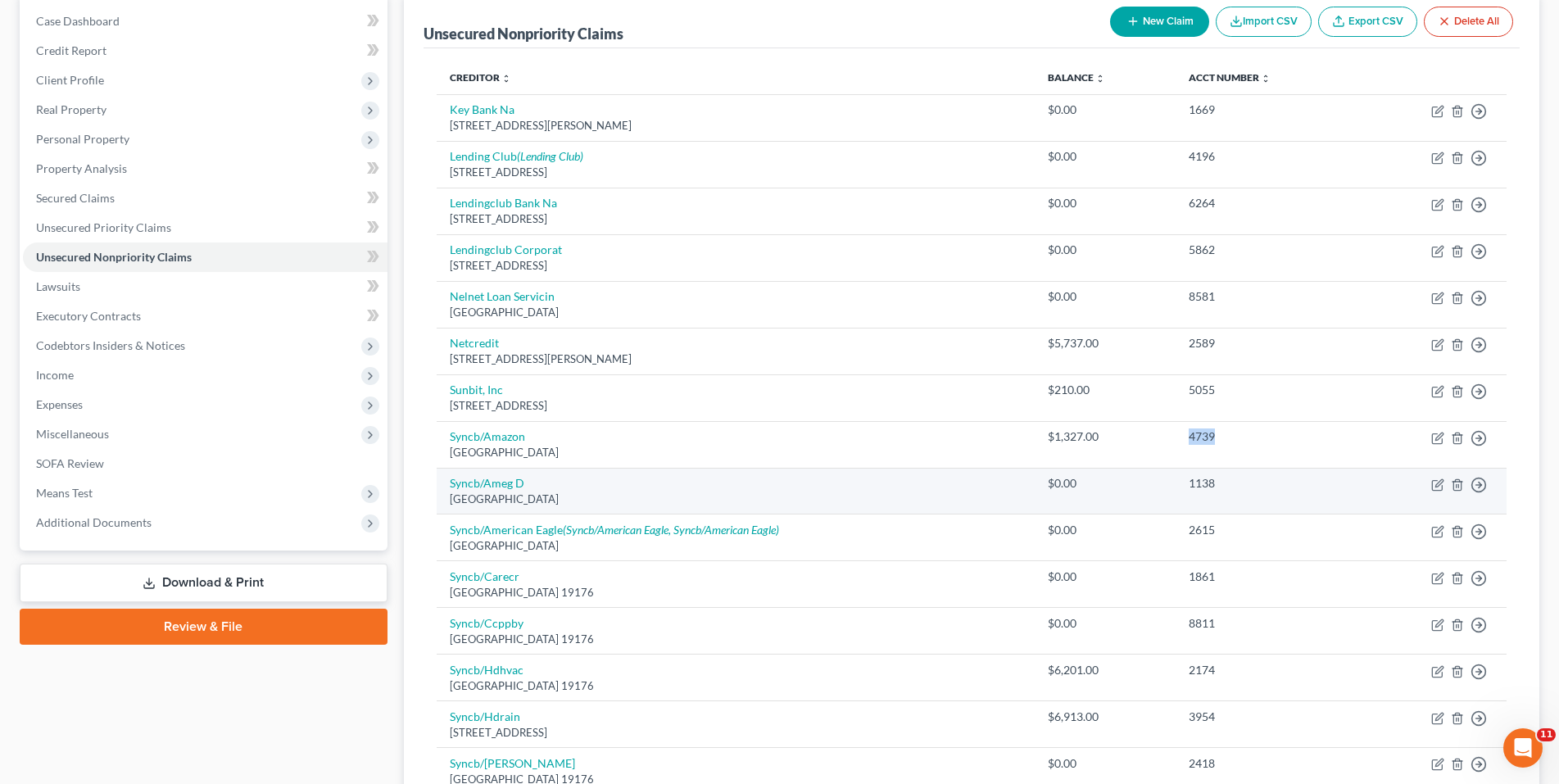
scroll to position [246, 0]
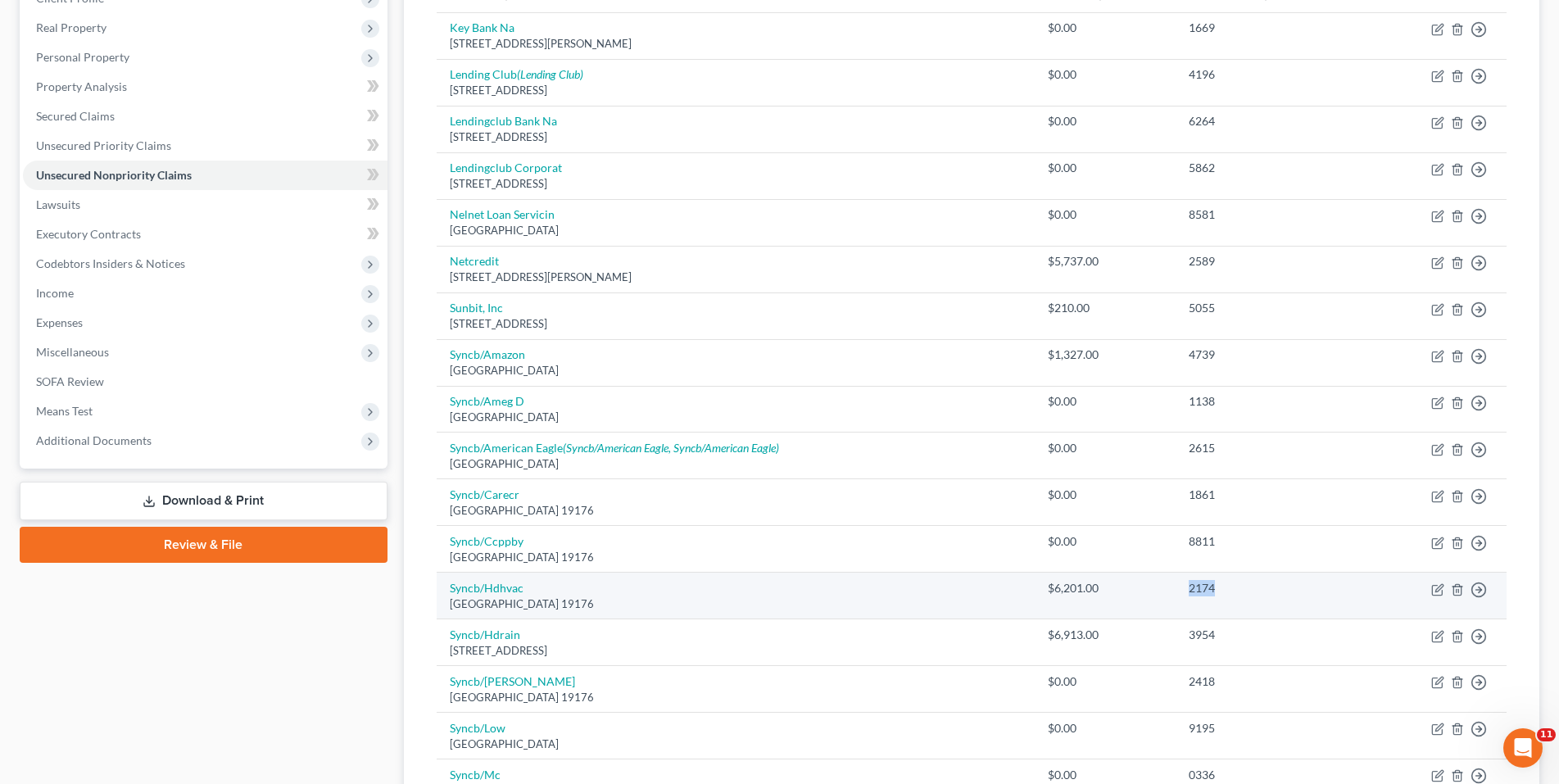
drag, startPoint x: 1219, startPoint y: 587, endPoint x: 1179, endPoint y: 590, distance: 40.1
click at [1179, 590] on td "2174" at bounding box center [1267, 596] width 182 height 47
copy div "2174"
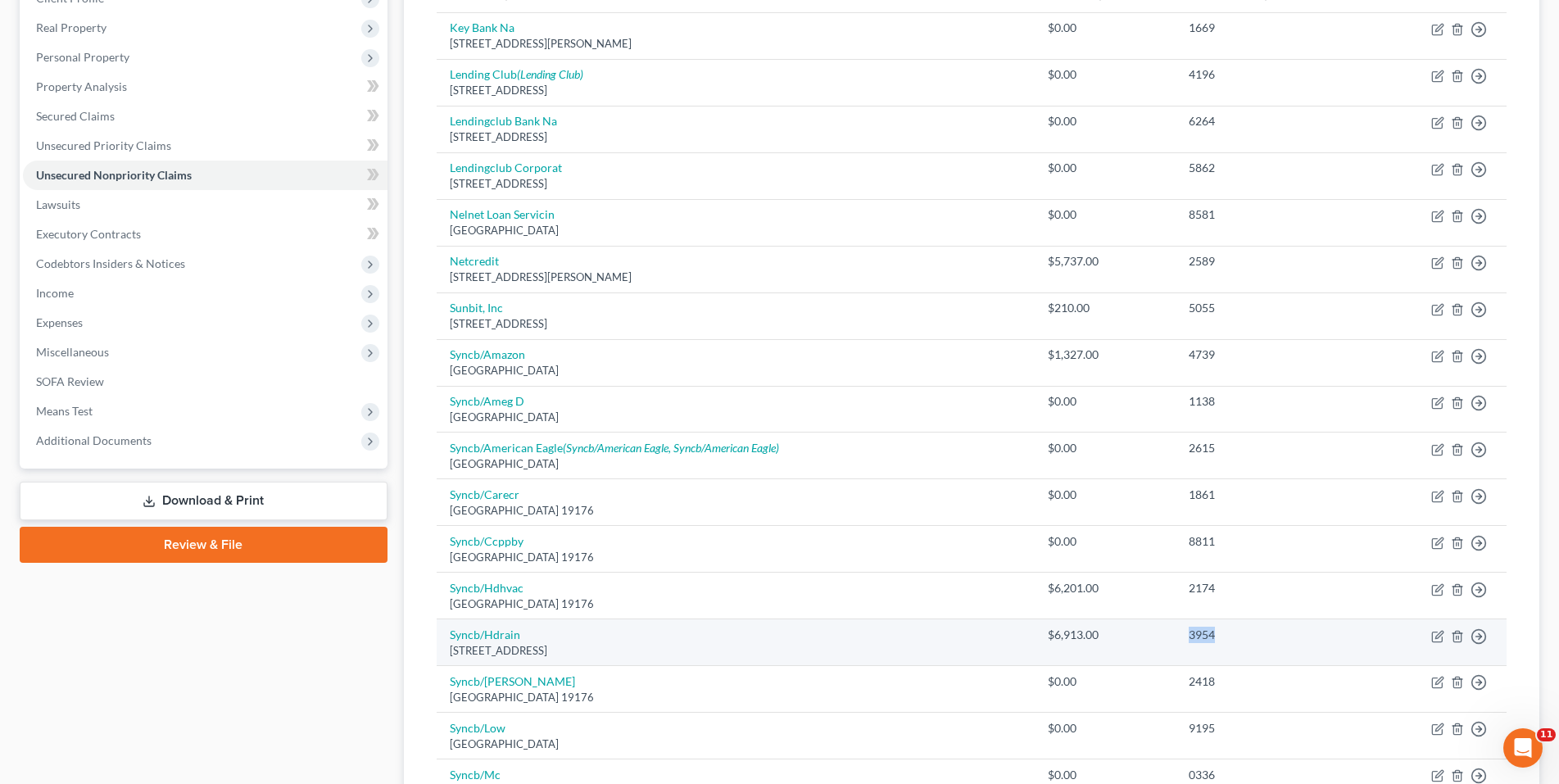
drag, startPoint x: 1227, startPoint y: 637, endPoint x: 1191, endPoint y: 643, distance: 36.5
click at [1191, 643] on div "3954" at bounding box center [1266, 635] width 155 height 17
copy div "3954"
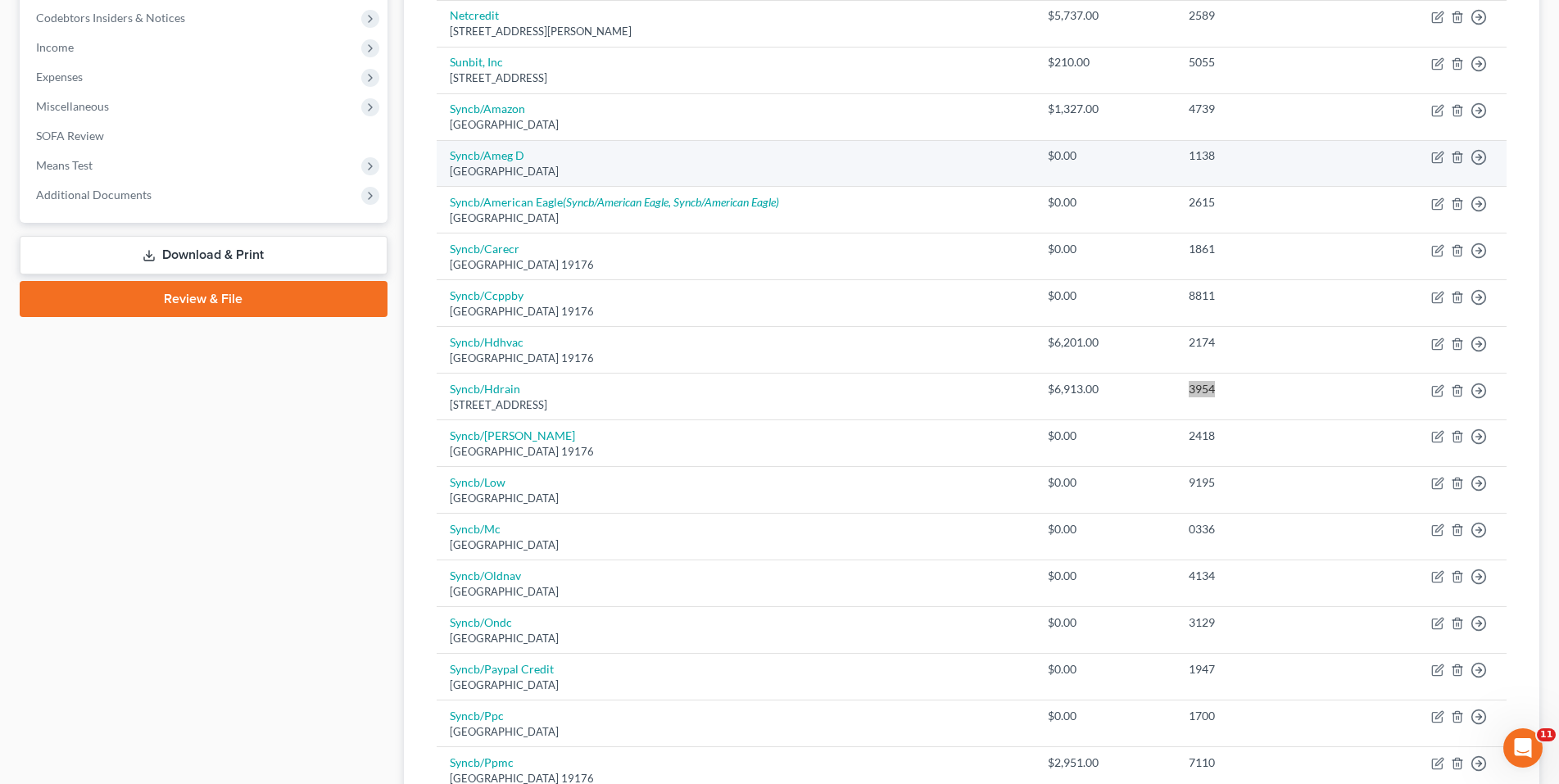
scroll to position [573, 0]
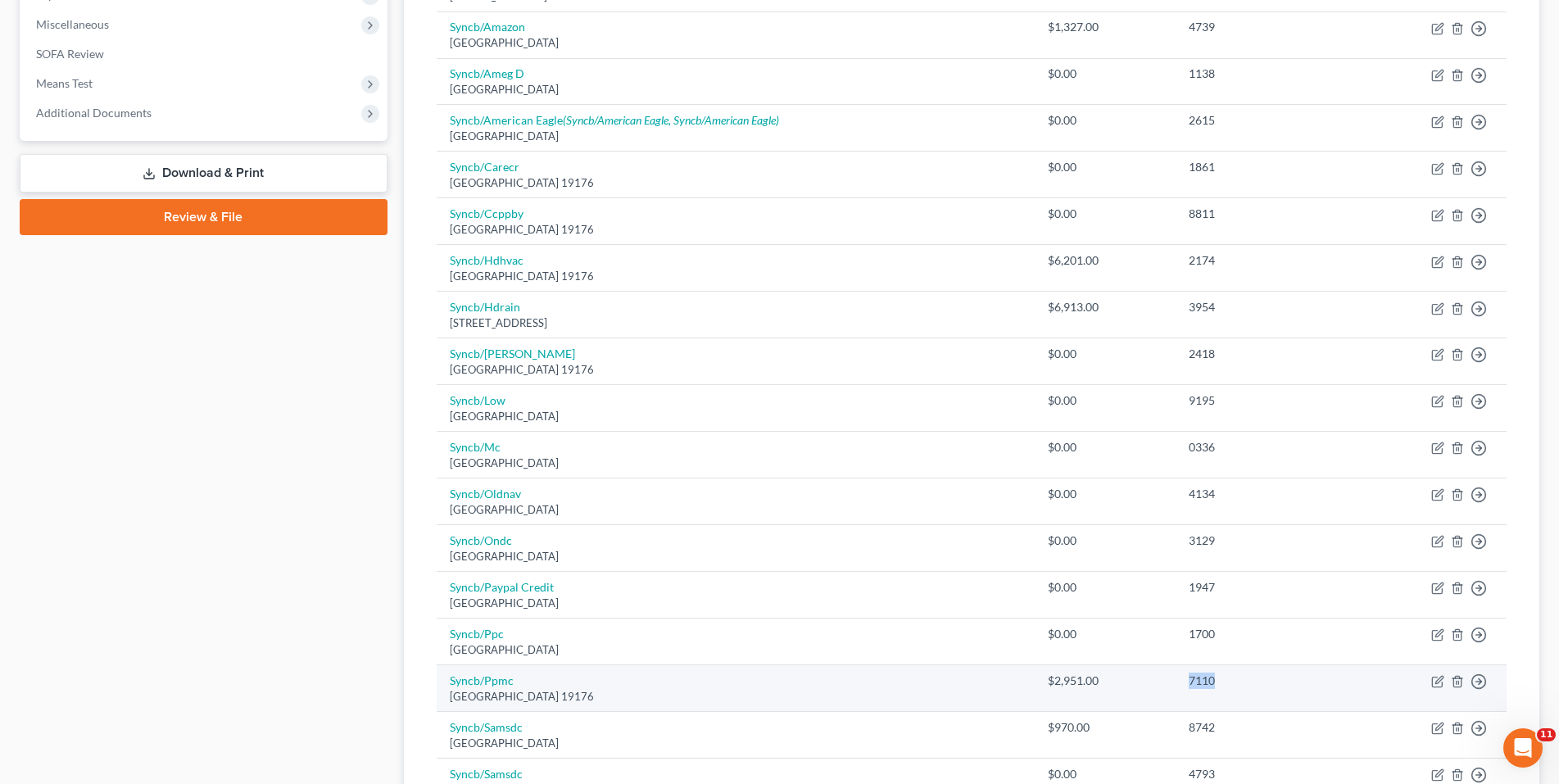
drag, startPoint x: 1223, startPoint y: 684, endPoint x: 1191, endPoint y: 684, distance: 32.0
click at [1191, 684] on div "7110" at bounding box center [1266, 681] width 155 height 17
copy div "7110"
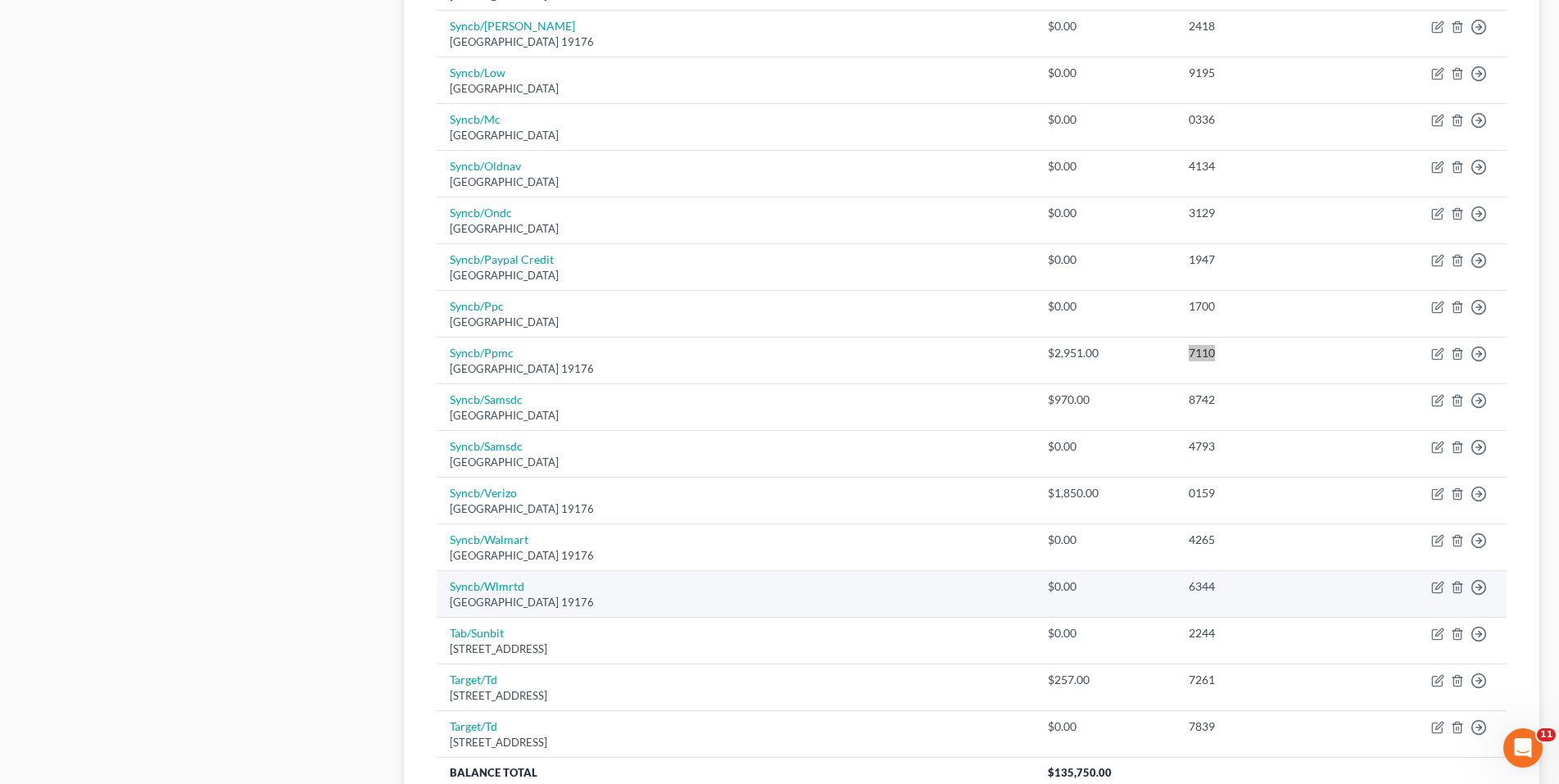
scroll to position [1108, 0]
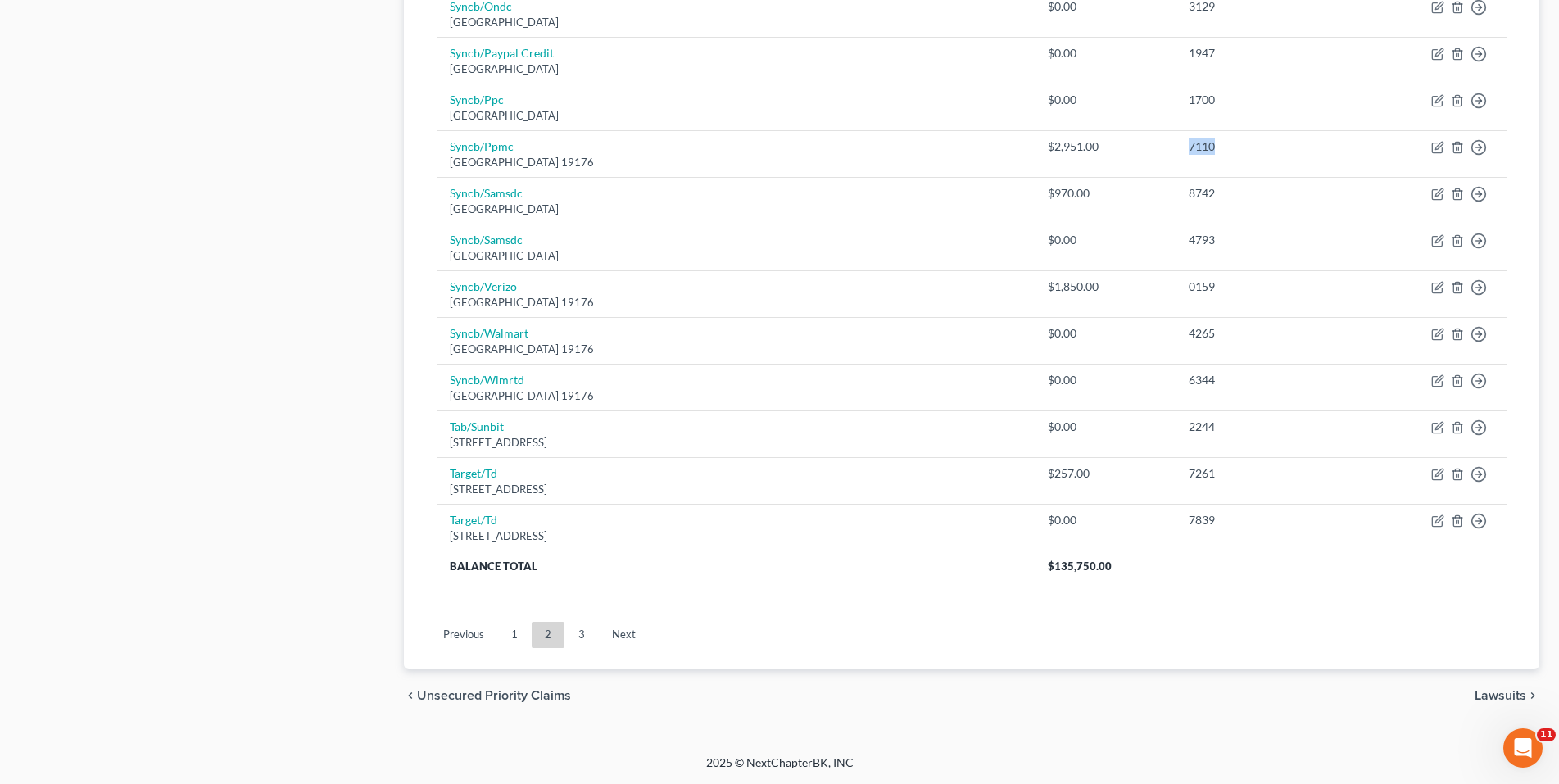
click at [580, 628] on link "3" at bounding box center [581, 634] width 33 height 26
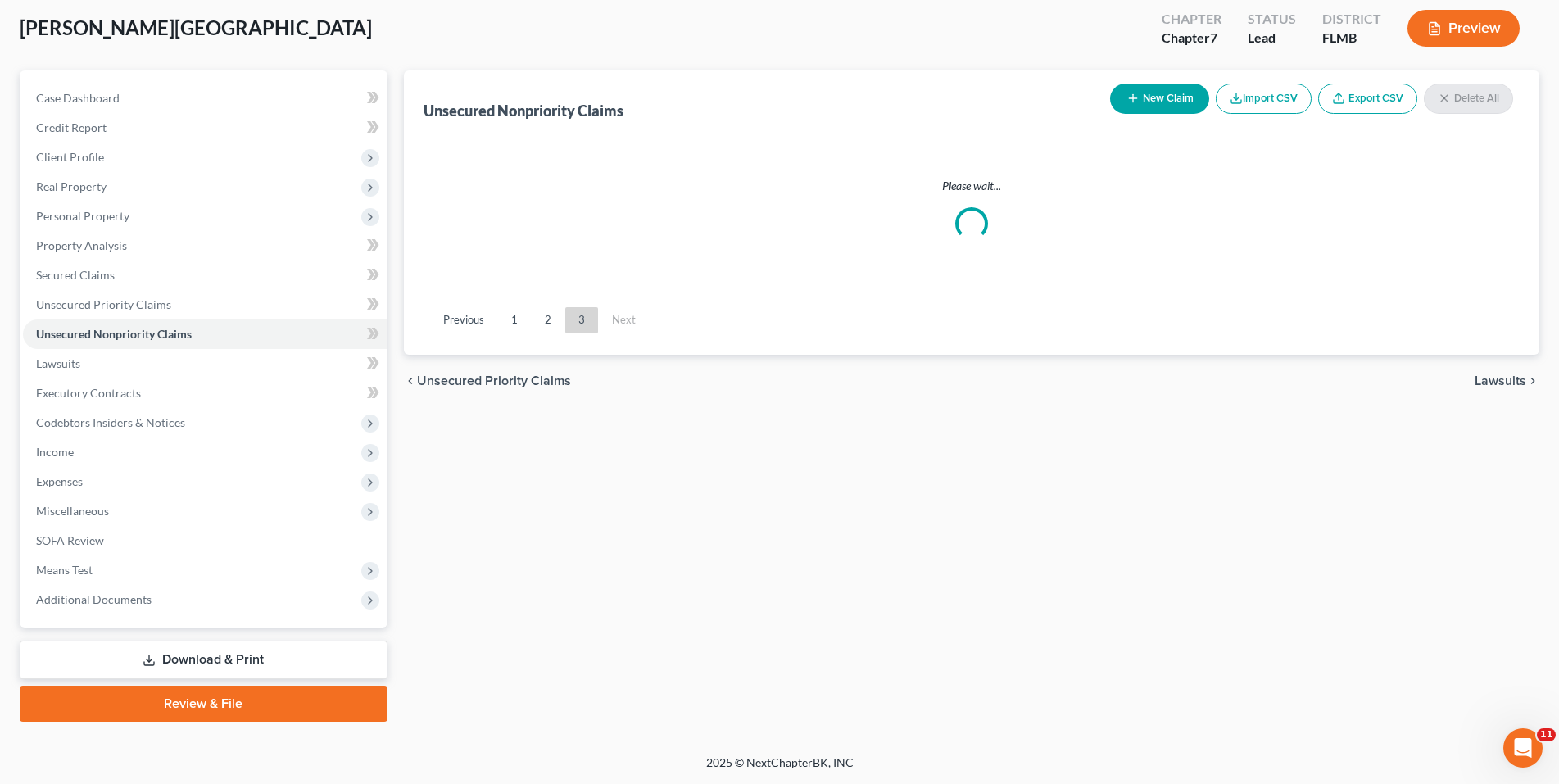
scroll to position [86, 0]
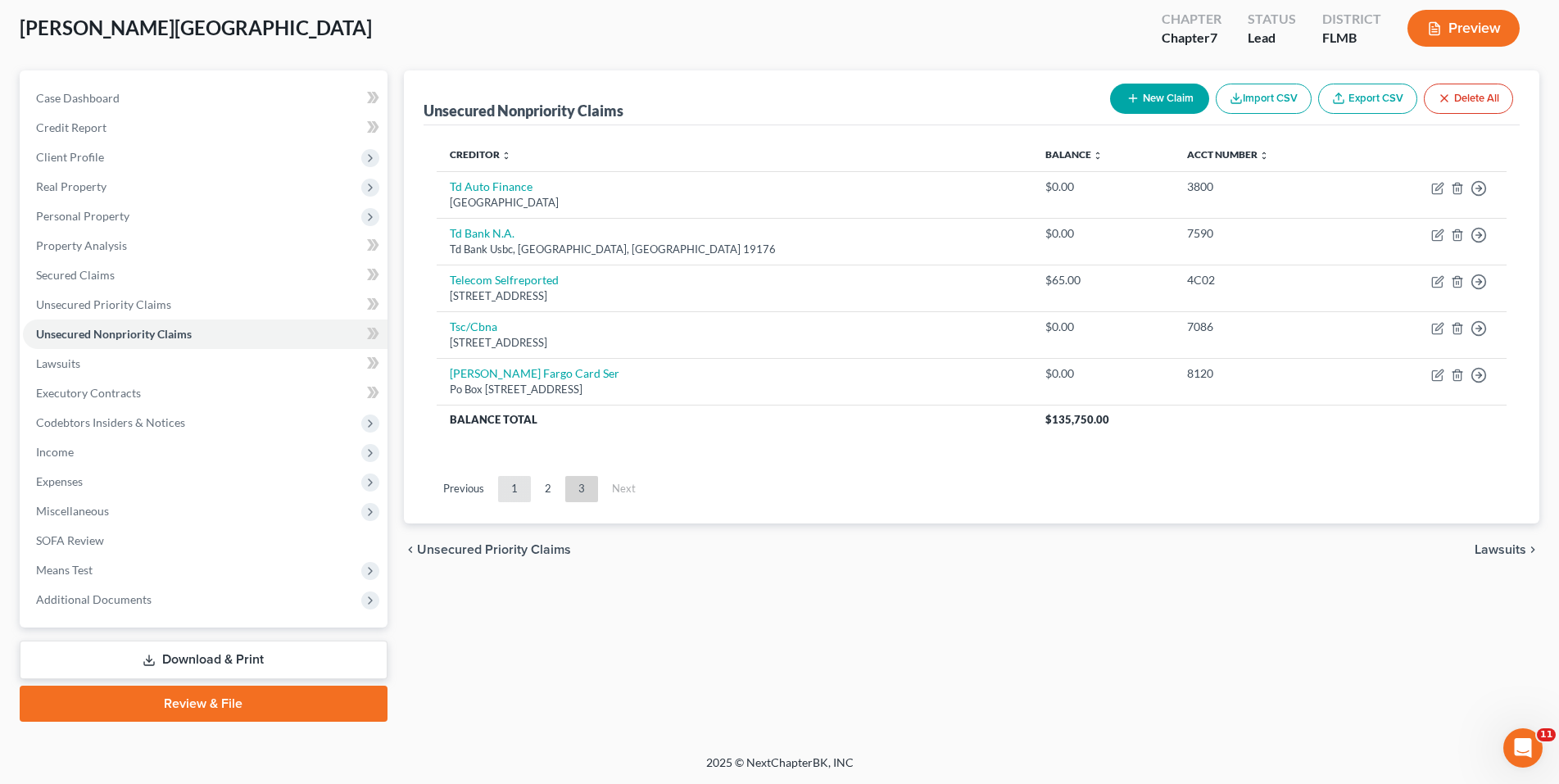
click at [505, 491] on link "1" at bounding box center [513, 489] width 33 height 26
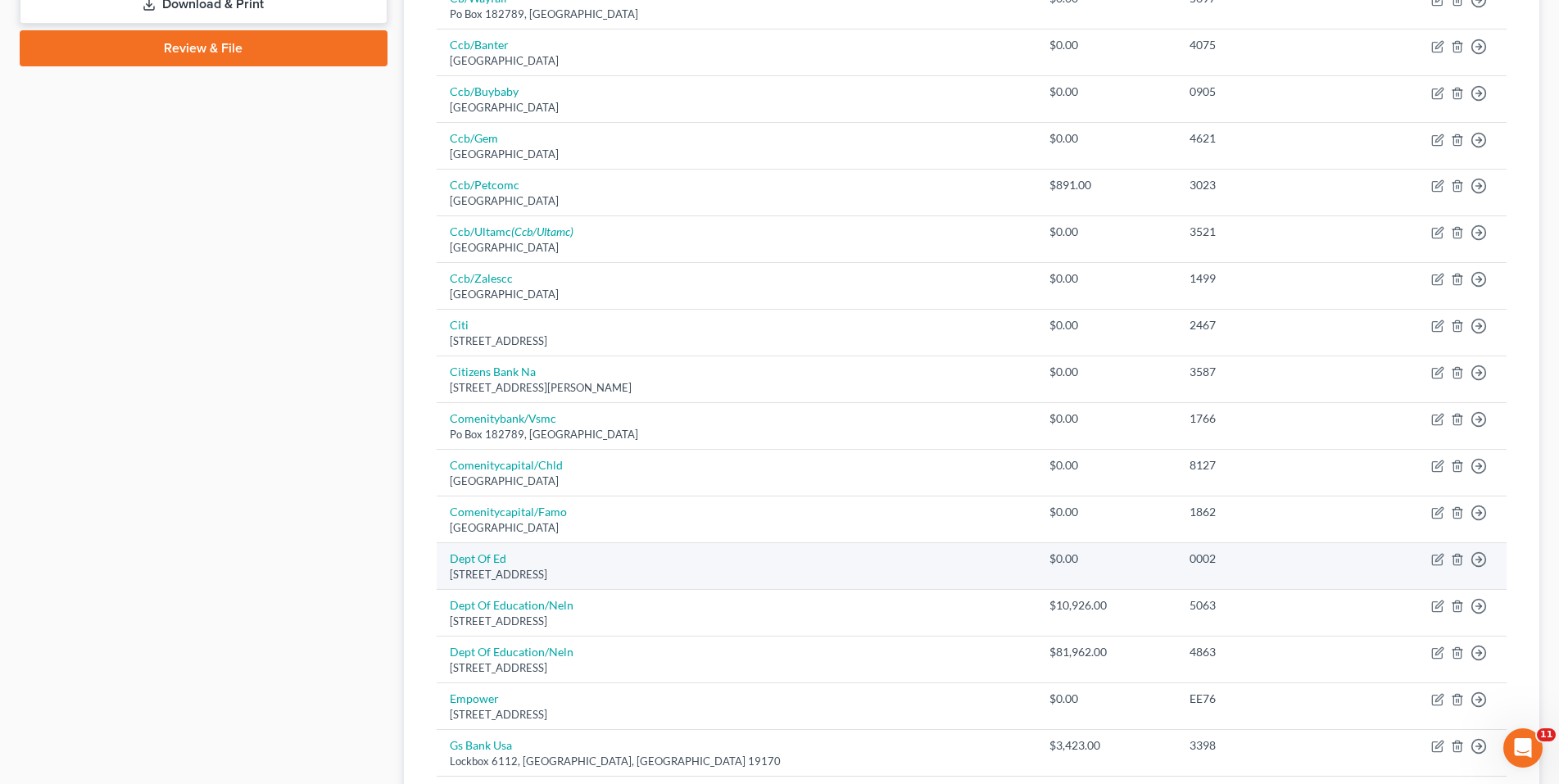
scroll to position [1108, 0]
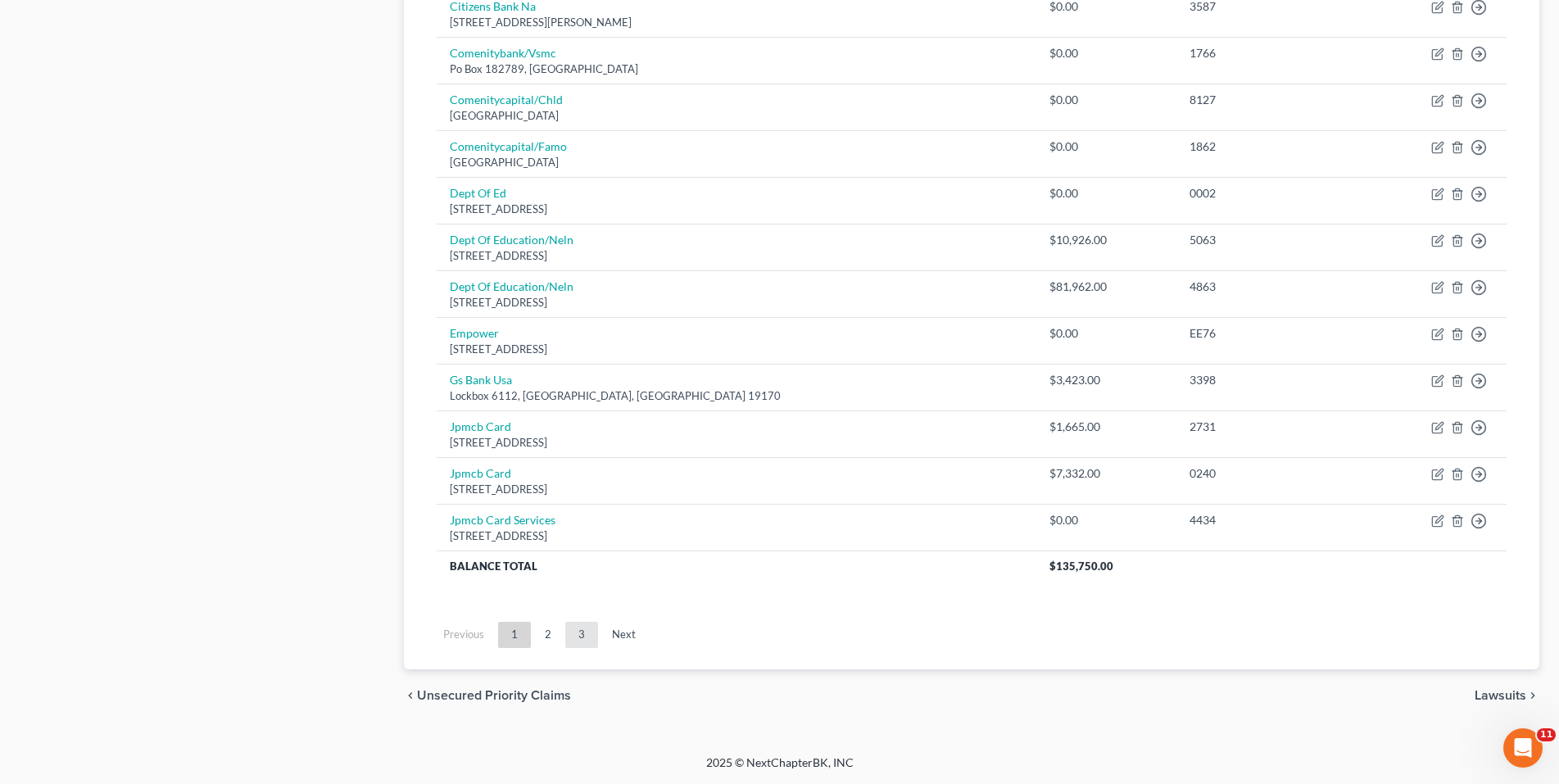
click at [580, 633] on link "3" at bounding box center [581, 634] width 33 height 26
